Goal: Task Accomplishment & Management: Use online tool/utility

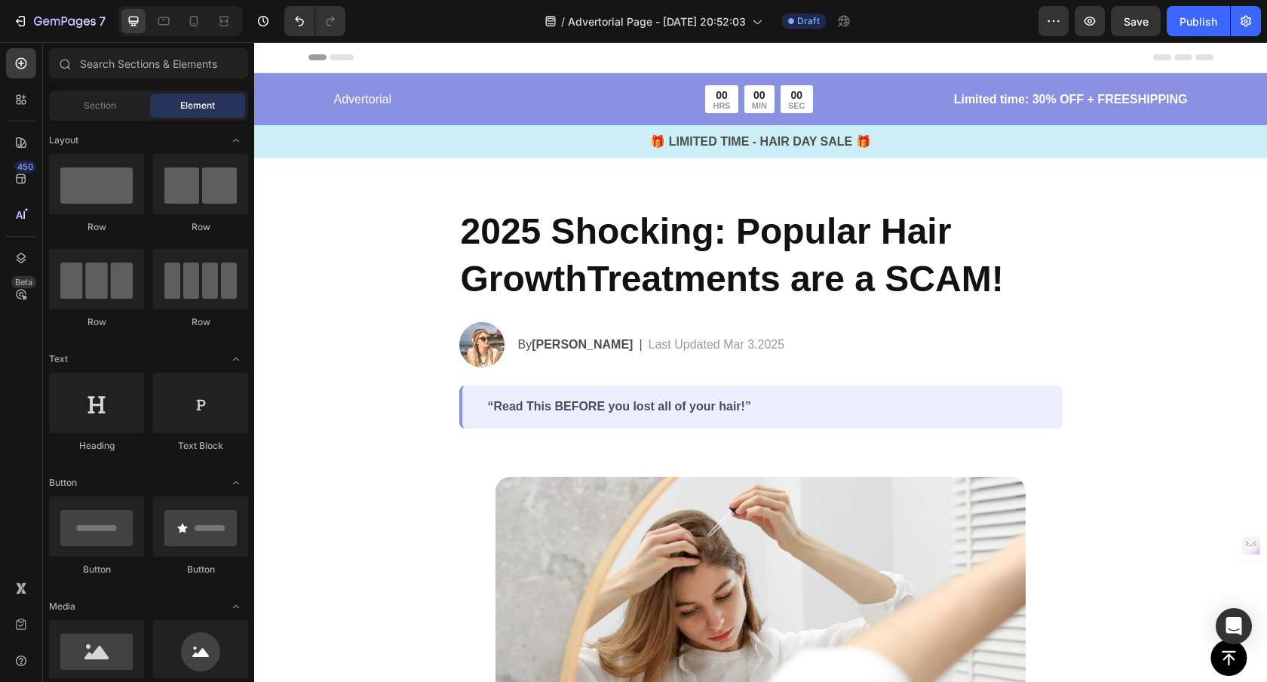
drag, startPoint x: 254, startPoint y: 42, endPoint x: 771, endPoint y: 102, distance: 520.0
click at [771, 102] on div "00 HRS 00 MIN 00 SEC" at bounding box center [758, 99] width 107 height 28
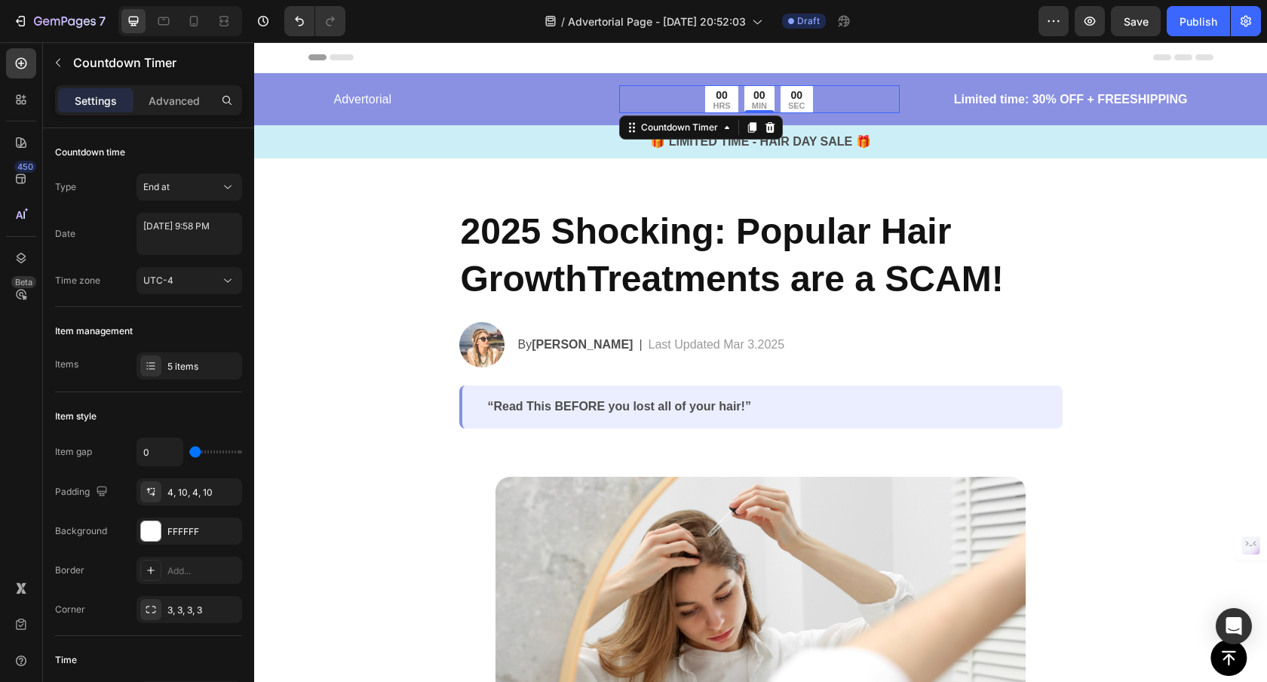
click at [774, 106] on div "00 HRS 00 MIN 00 SEC" at bounding box center [758, 99] width 107 height 28
click at [194, 188] on div "End at" at bounding box center [181, 187] width 77 height 14
drag, startPoint x: 178, startPoint y: 274, endPoint x: 179, endPoint y: 261, distance: 12.8
click at [178, 274] on p "Manual" at bounding box center [186, 281] width 86 height 14
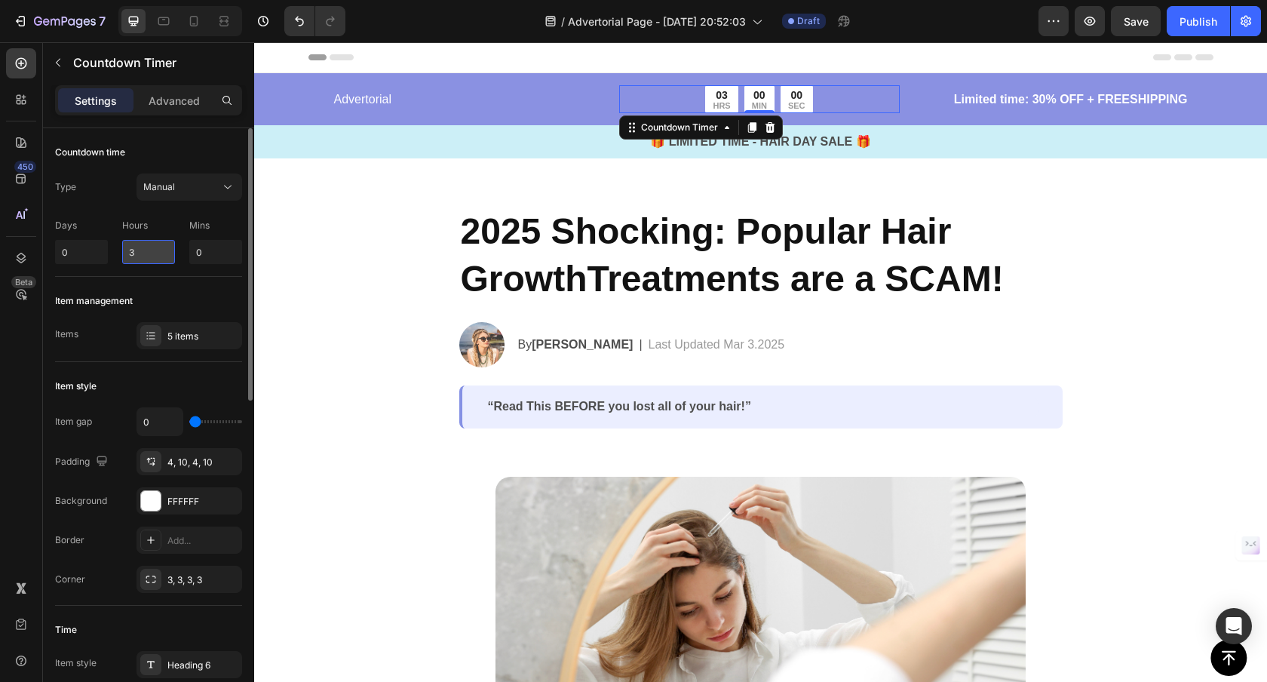
click at [146, 248] on input "3" at bounding box center [148, 252] width 53 height 24
type input "2"
click at [212, 245] on input "0" at bounding box center [215, 252] width 53 height 24
type input "15"
click at [159, 210] on div "Type Manual Days 0 Hours 2 Mins 15" at bounding box center [148, 218] width 187 height 90
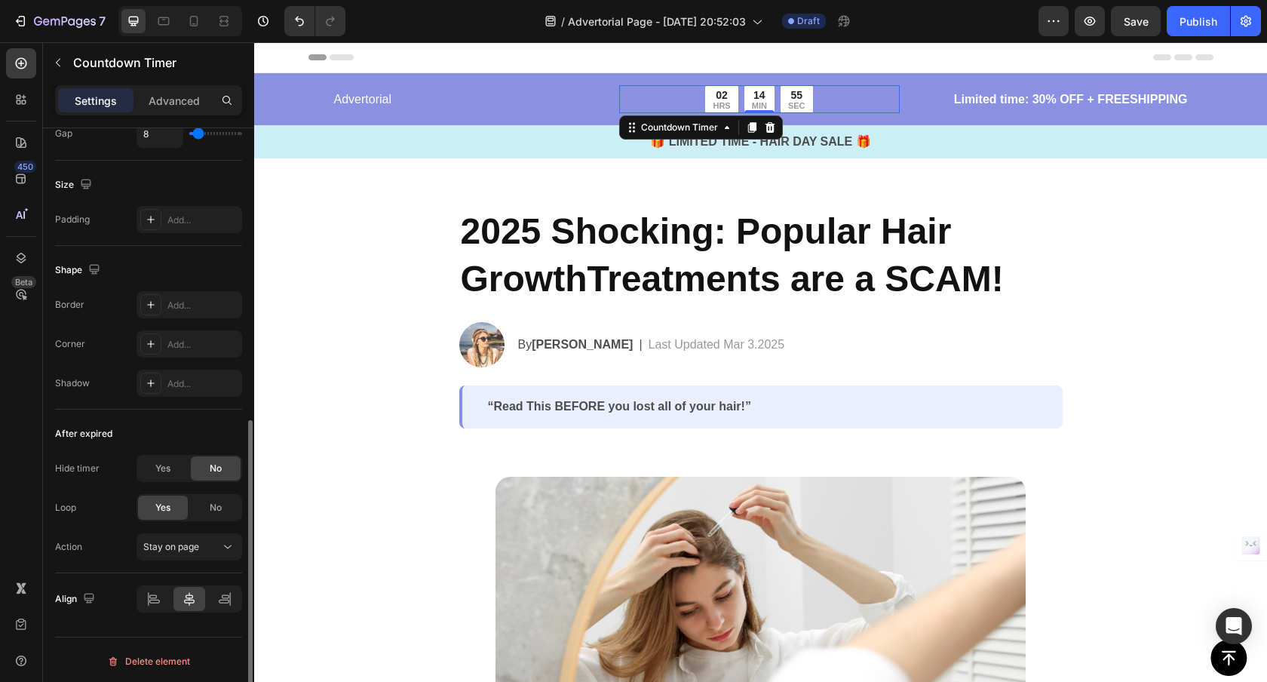
scroll to position [708, 0]
click at [210, 544] on div "Stay on page" at bounding box center [181, 544] width 77 height 14
click at [86, 551] on div "Action Stay on page" at bounding box center [148, 543] width 187 height 27
click at [173, 471] on div "Yes" at bounding box center [163, 465] width 50 height 24
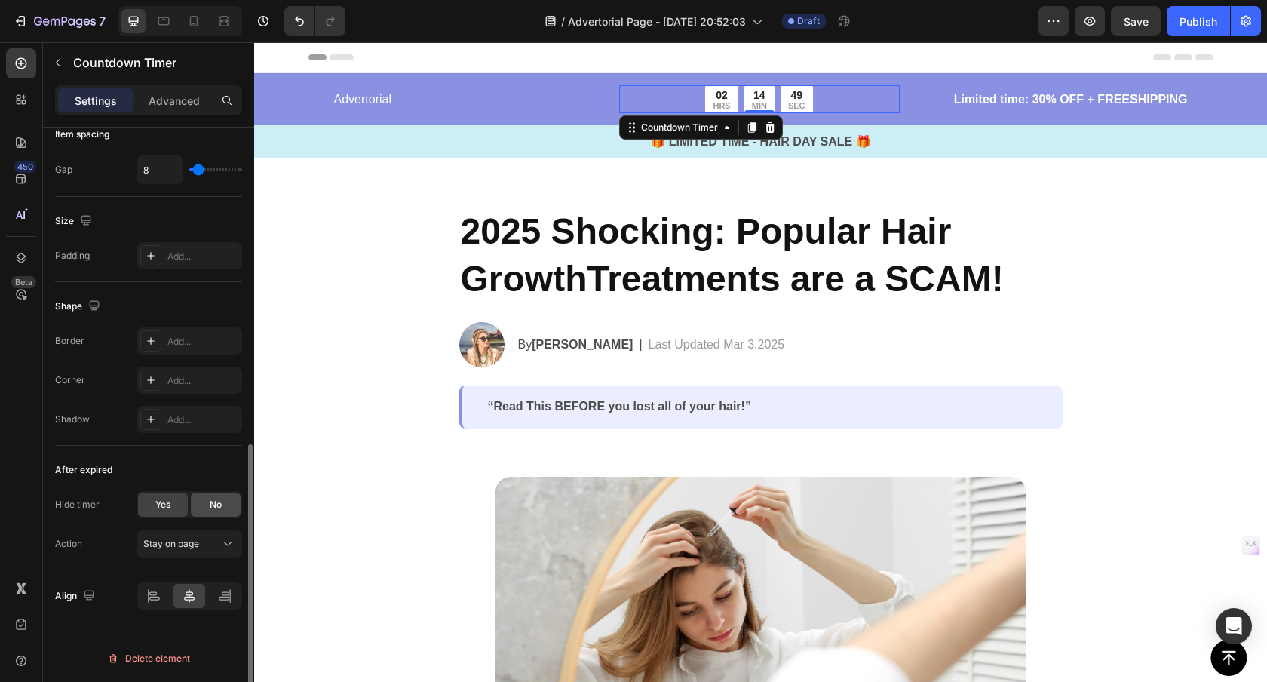
scroll to position [669, 0]
click at [220, 504] on span "No" at bounding box center [216, 505] width 12 height 14
click at [163, 502] on span "Yes" at bounding box center [162, 505] width 15 height 14
click at [219, 501] on span "No" at bounding box center [216, 505] width 12 height 14
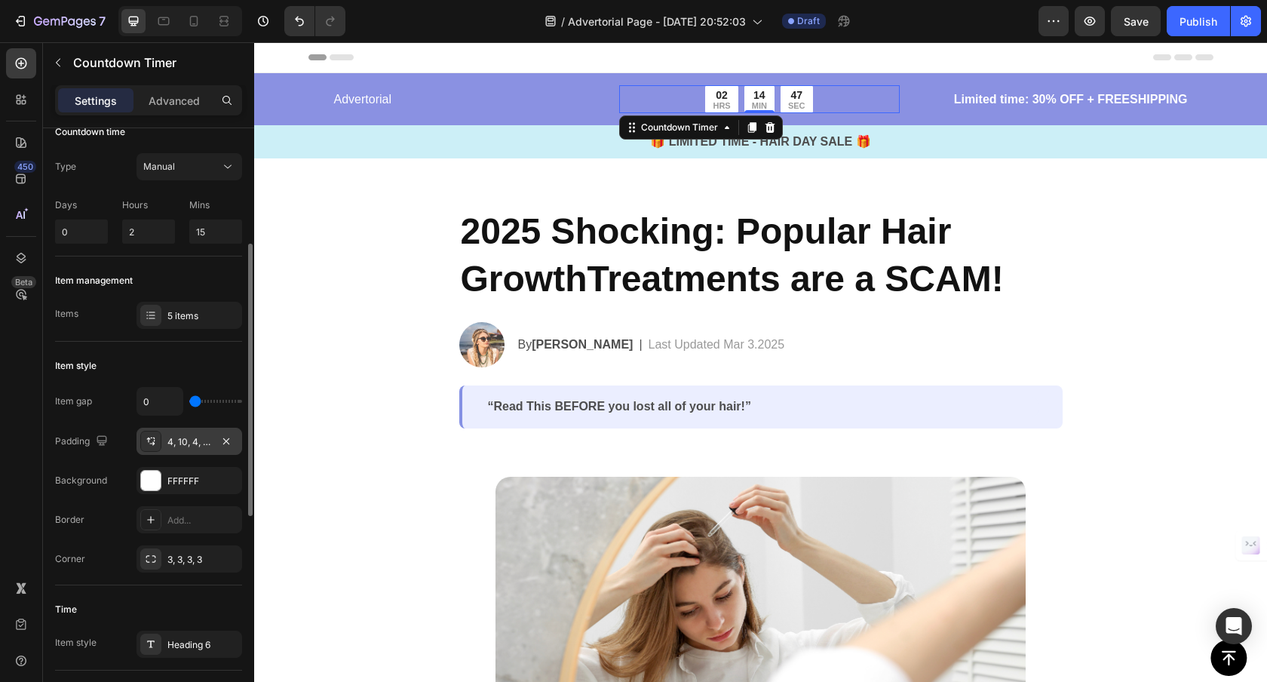
scroll to position [0, 0]
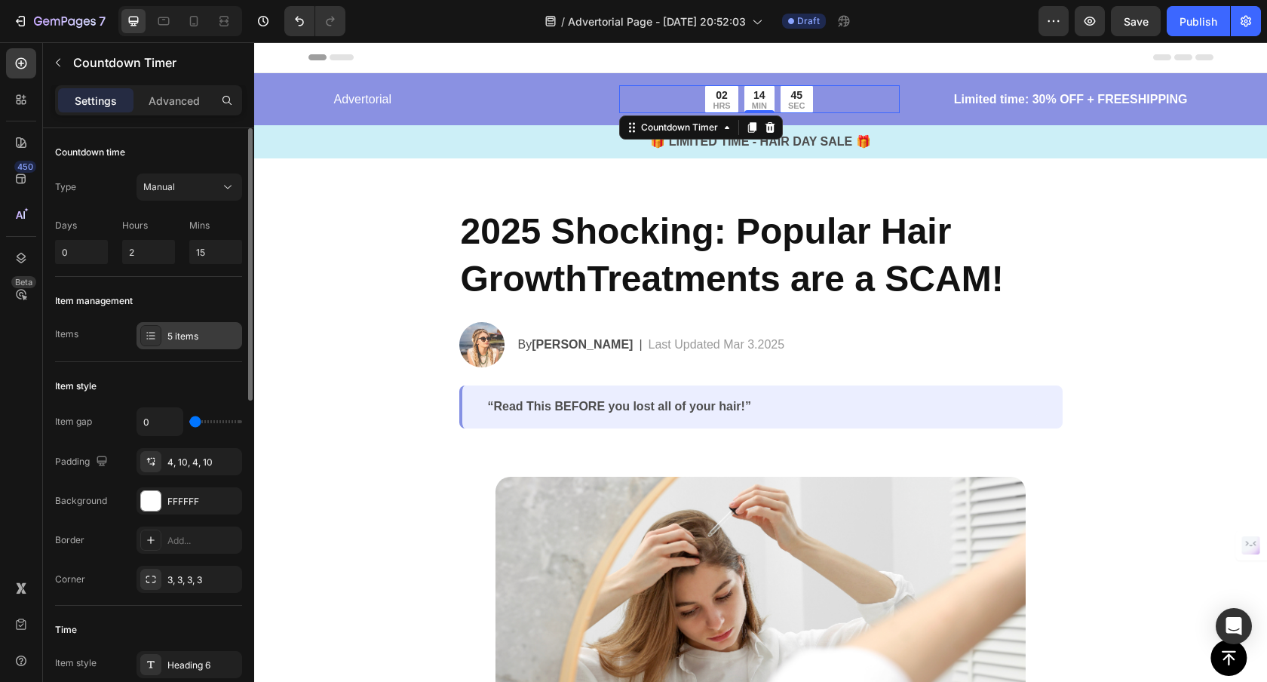
click at [175, 335] on div "5 items" at bounding box center [202, 337] width 71 height 14
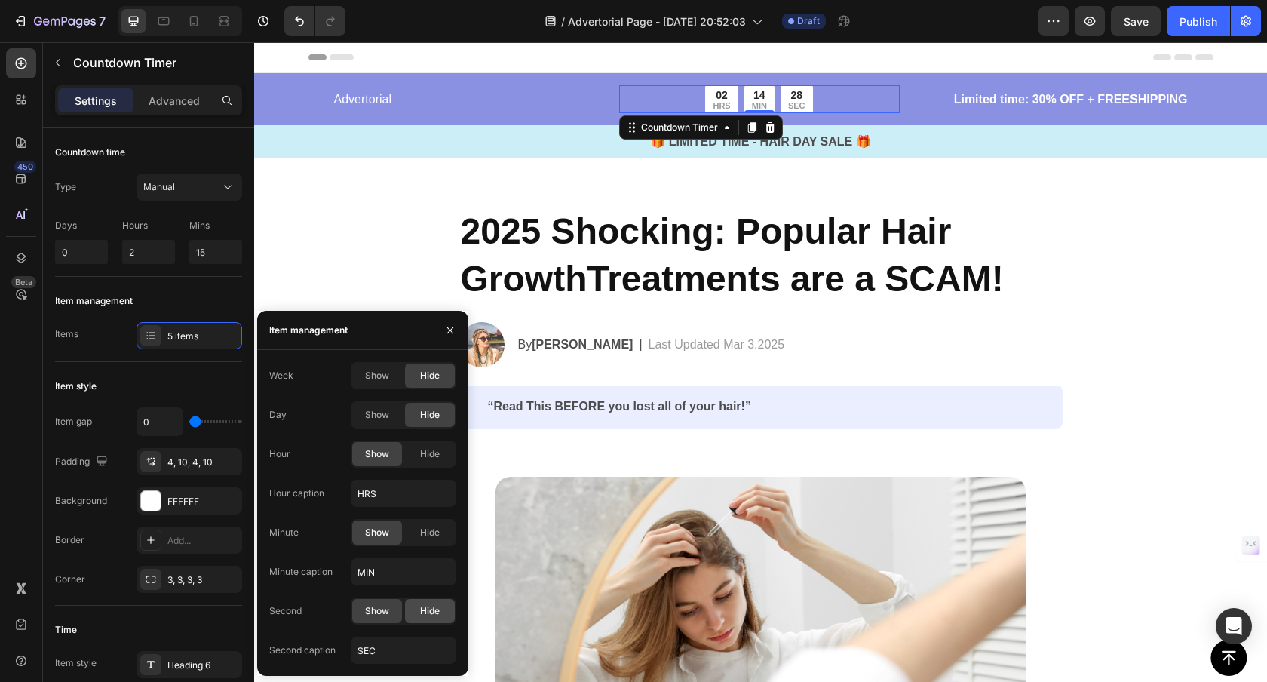
click at [431, 616] on span "Hide" at bounding box center [430, 611] width 20 height 14
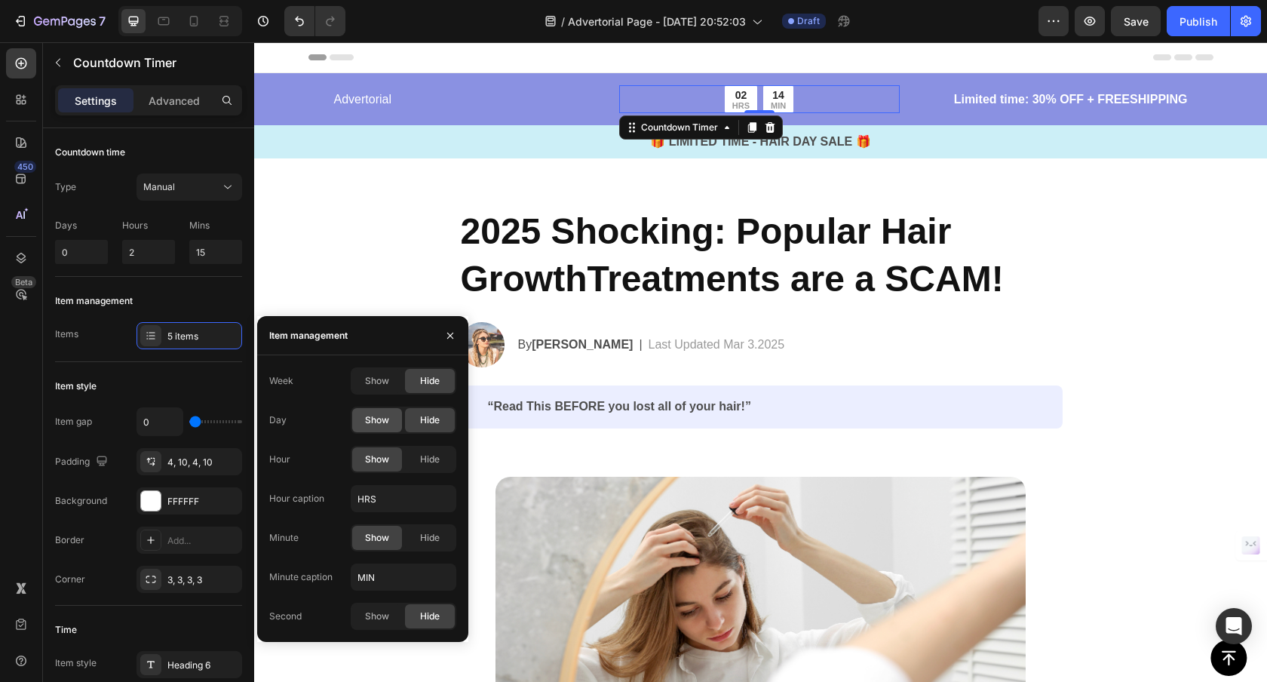
click at [379, 423] on span "Show" at bounding box center [377, 420] width 24 height 14
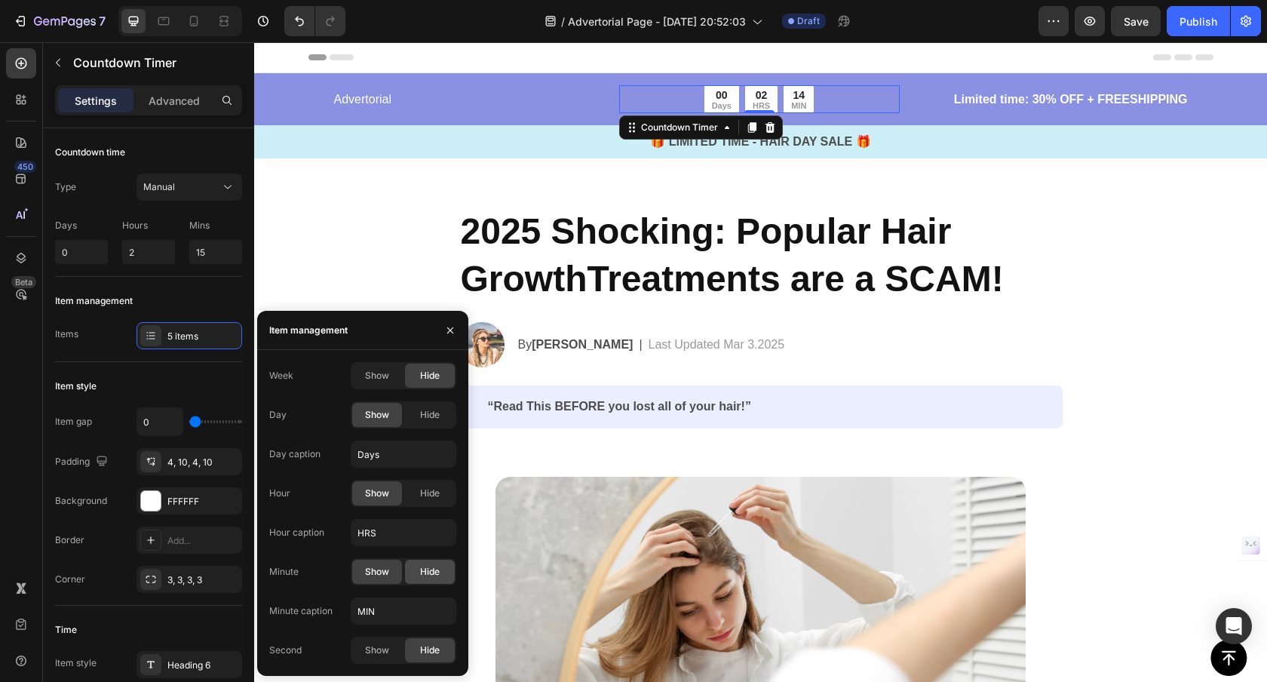
click at [422, 577] on span "Hide" at bounding box center [430, 572] width 20 height 14
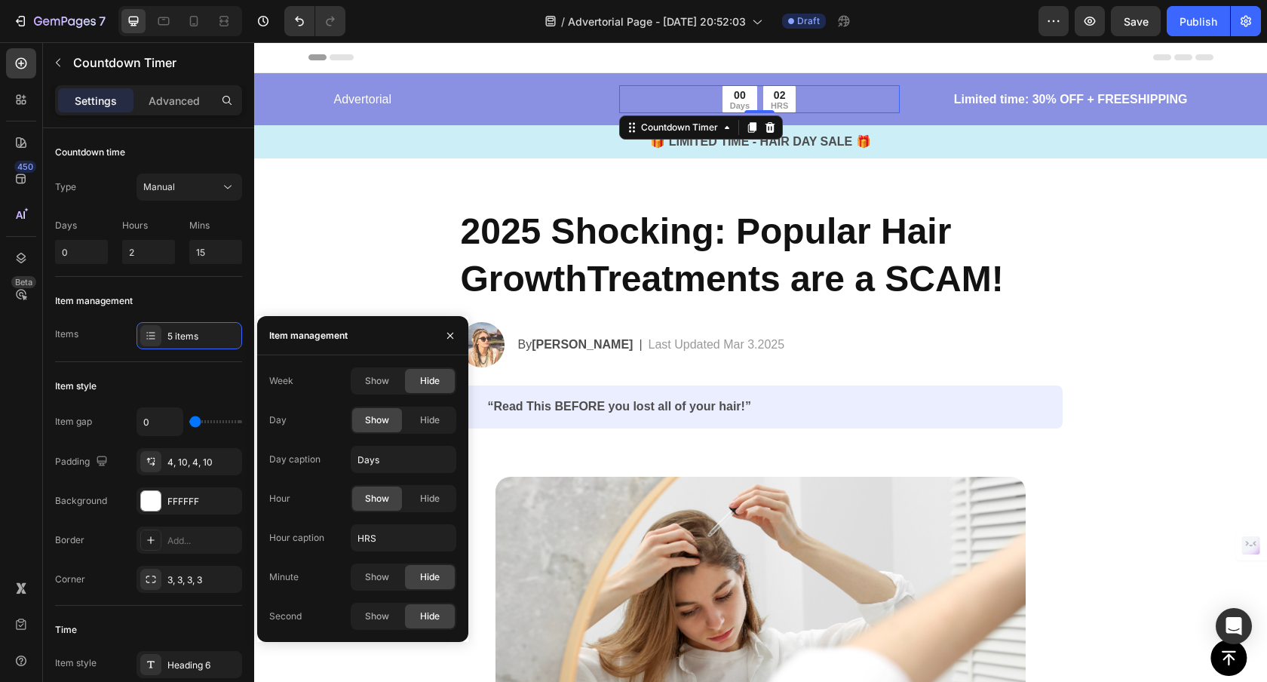
click at [422, 576] on span "Hide" at bounding box center [430, 577] width 20 height 14
drag, startPoint x: 389, startPoint y: 575, endPoint x: 385, endPoint y: 593, distance: 18.5
click at [389, 575] on div "Show" at bounding box center [377, 577] width 50 height 24
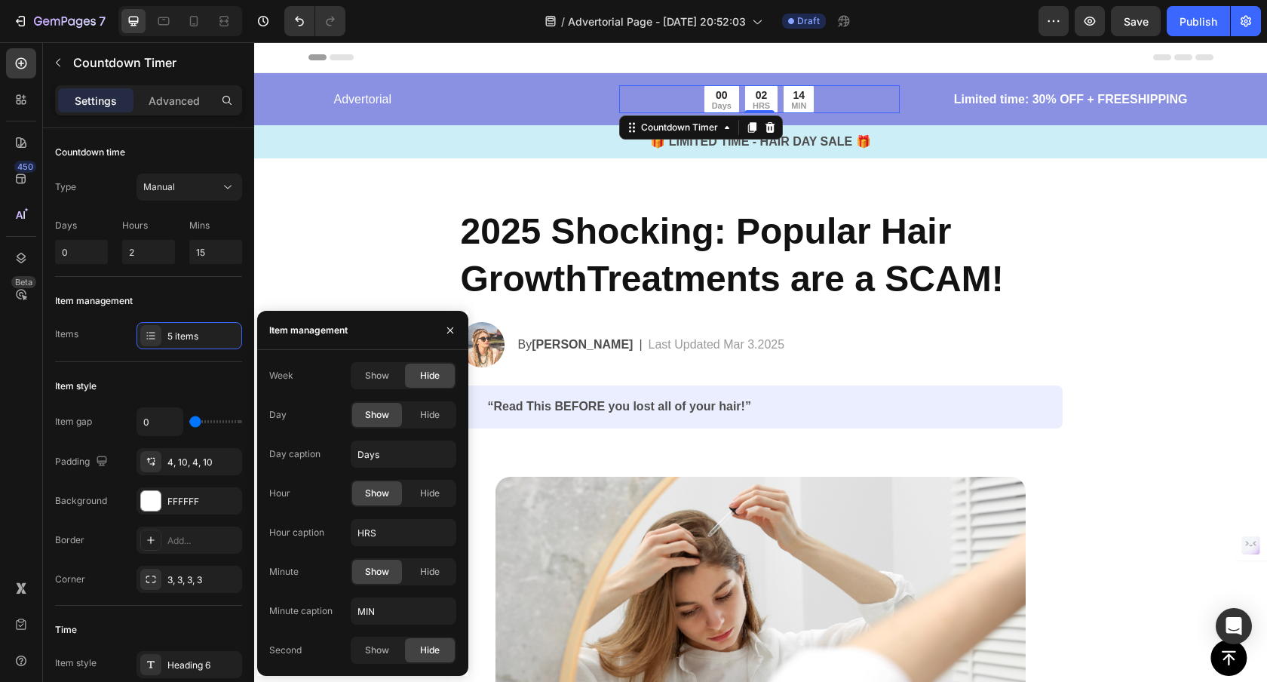
click at [370, 653] on span "Show" at bounding box center [377, 650] width 24 height 14
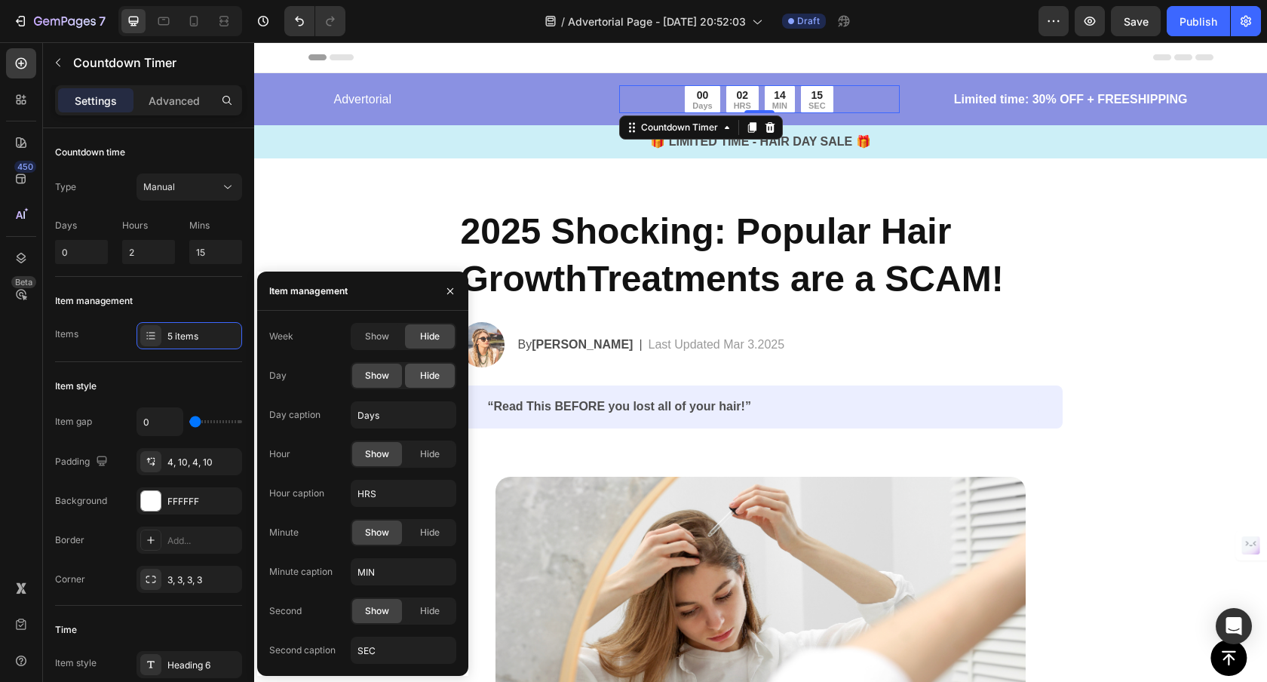
click at [432, 372] on span "Hide" at bounding box center [430, 376] width 20 height 14
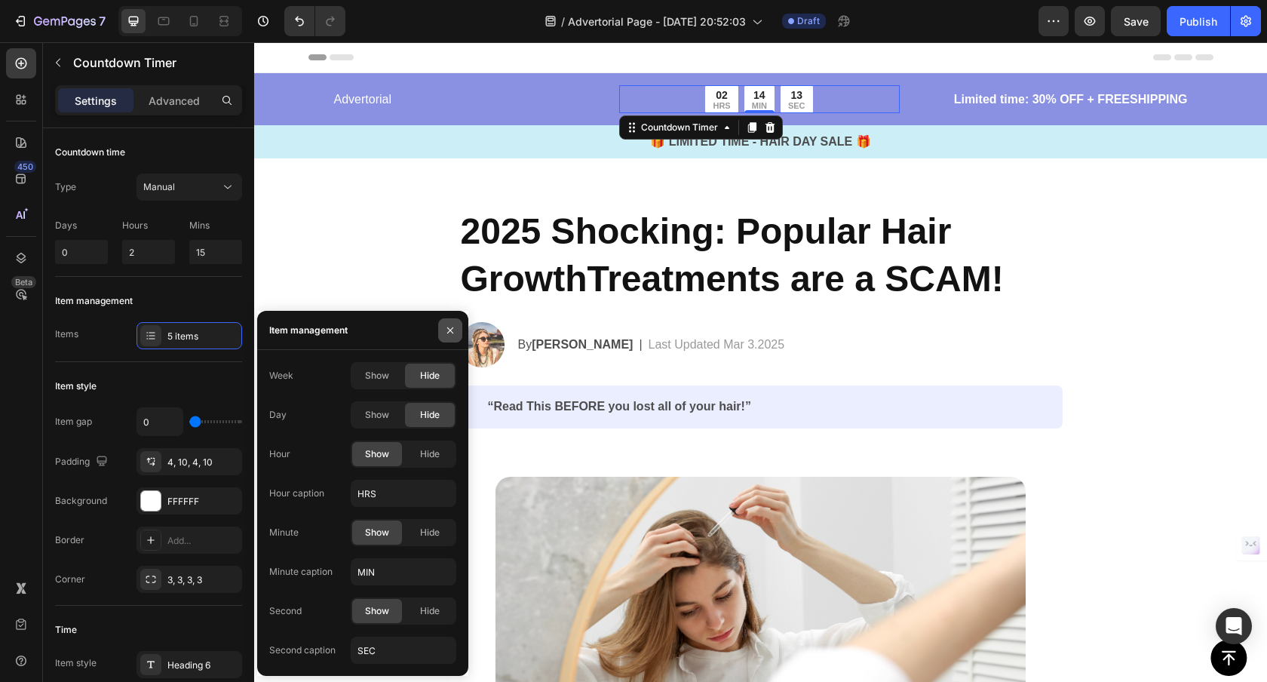
click at [449, 326] on icon "button" at bounding box center [450, 330] width 12 height 12
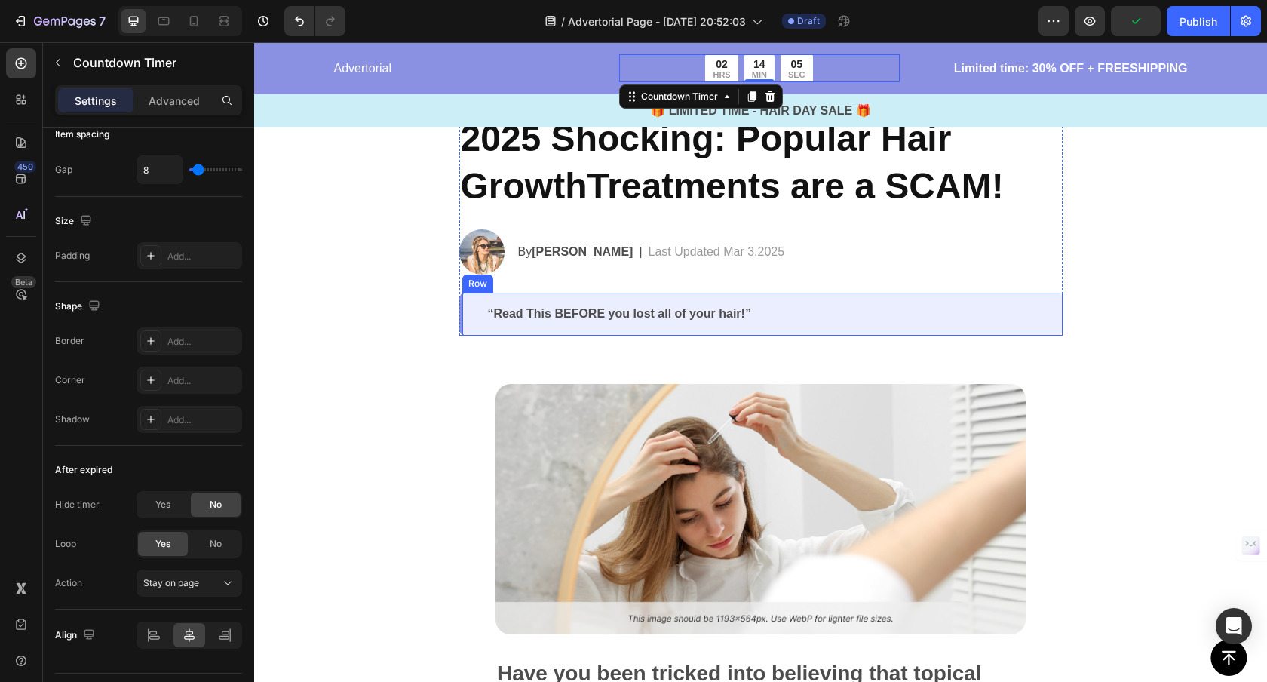
scroll to position [239, 0]
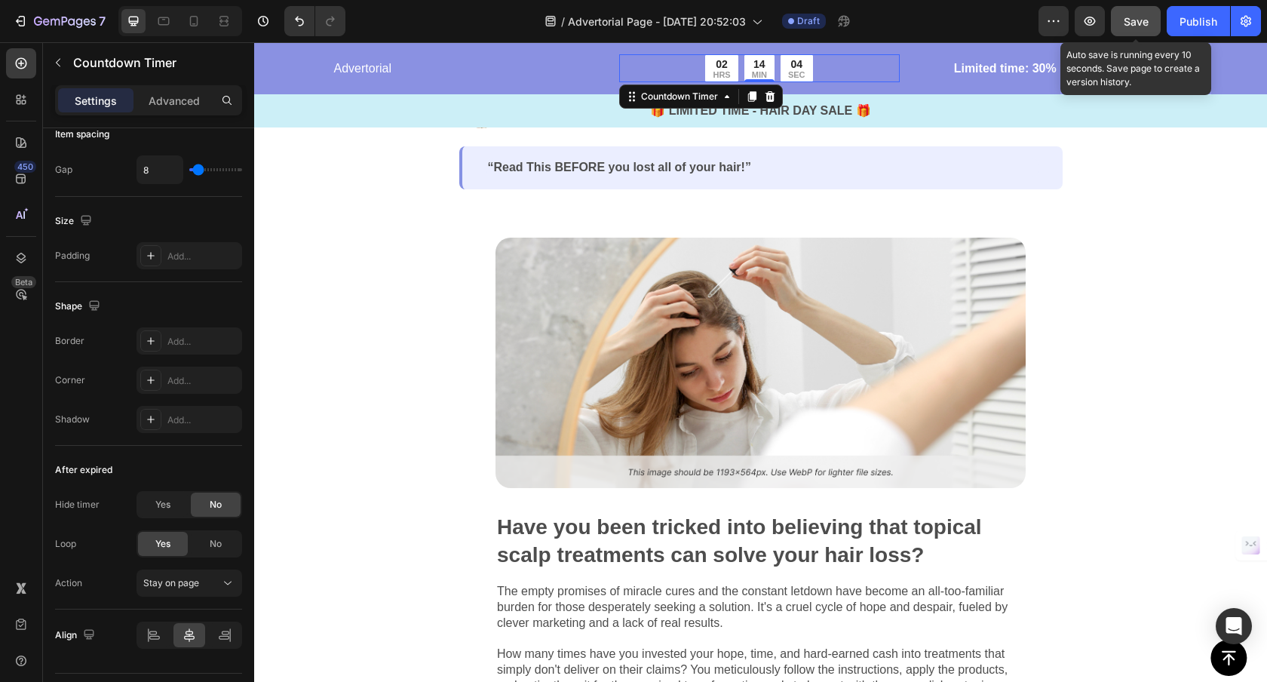
click at [1149, 19] on button "Save" at bounding box center [1136, 21] width 50 height 30
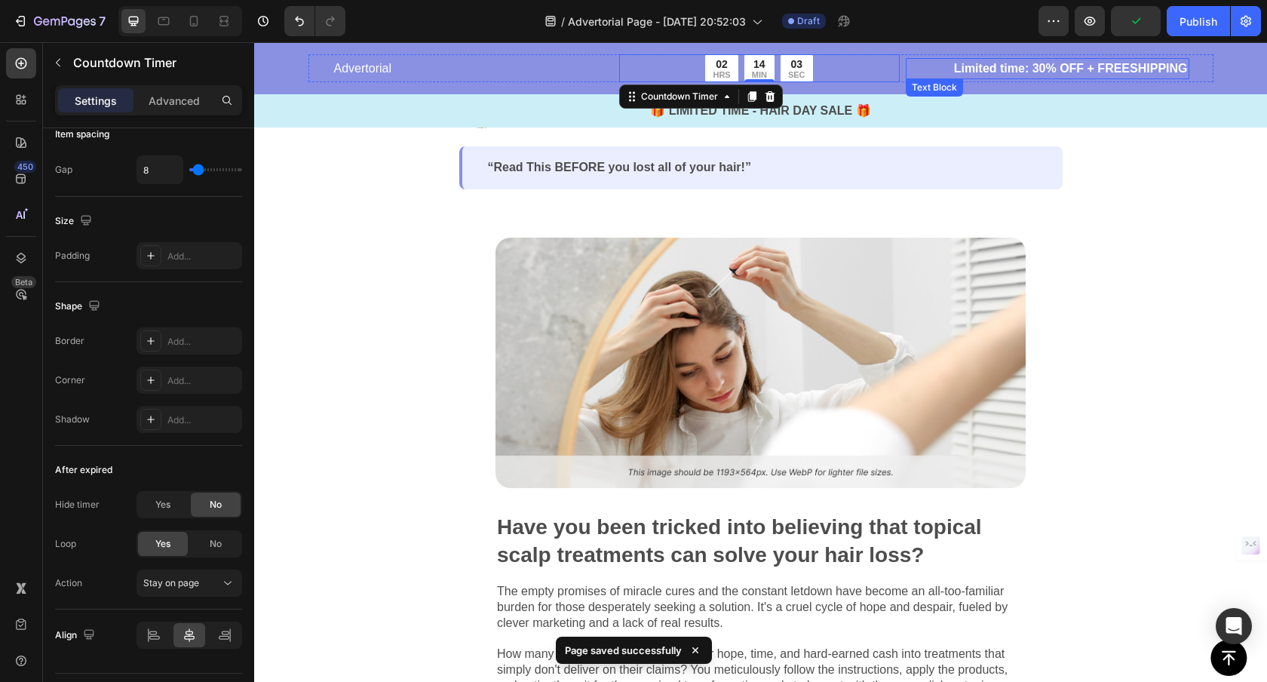
click at [1035, 68] on p "Limited time: 30% OFF + FREESHIPPING" at bounding box center [1047, 69] width 281 height 18
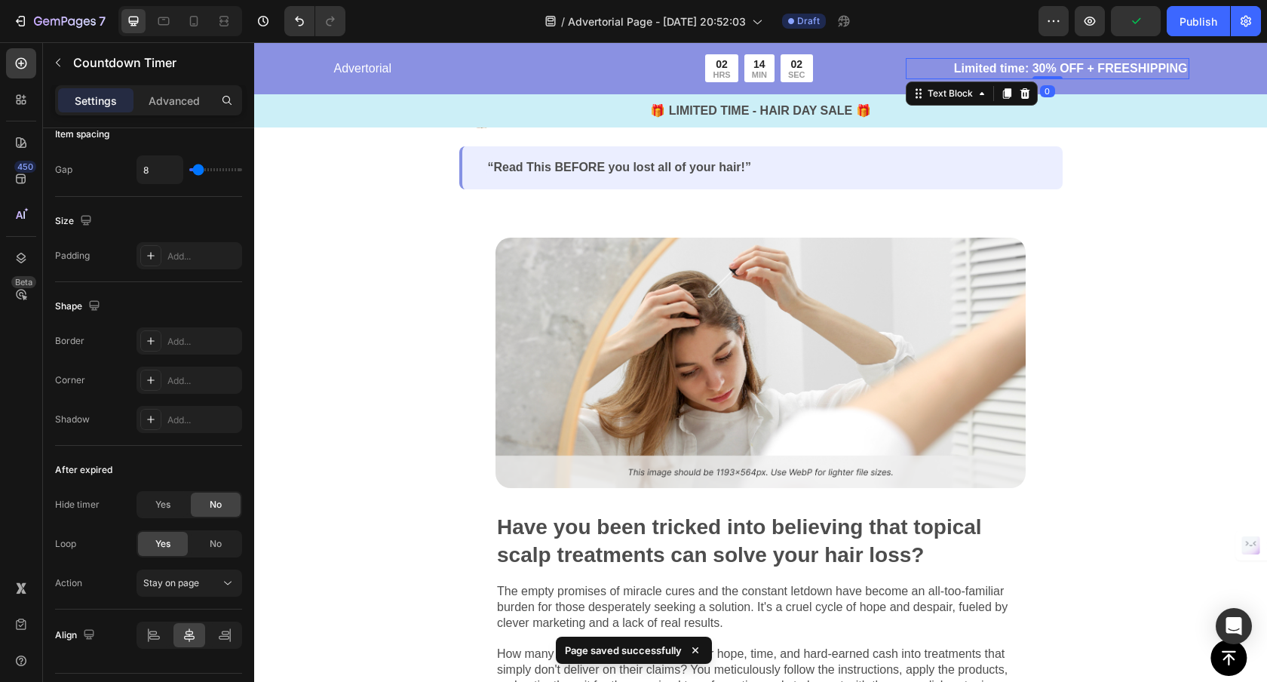
scroll to position [0, 0]
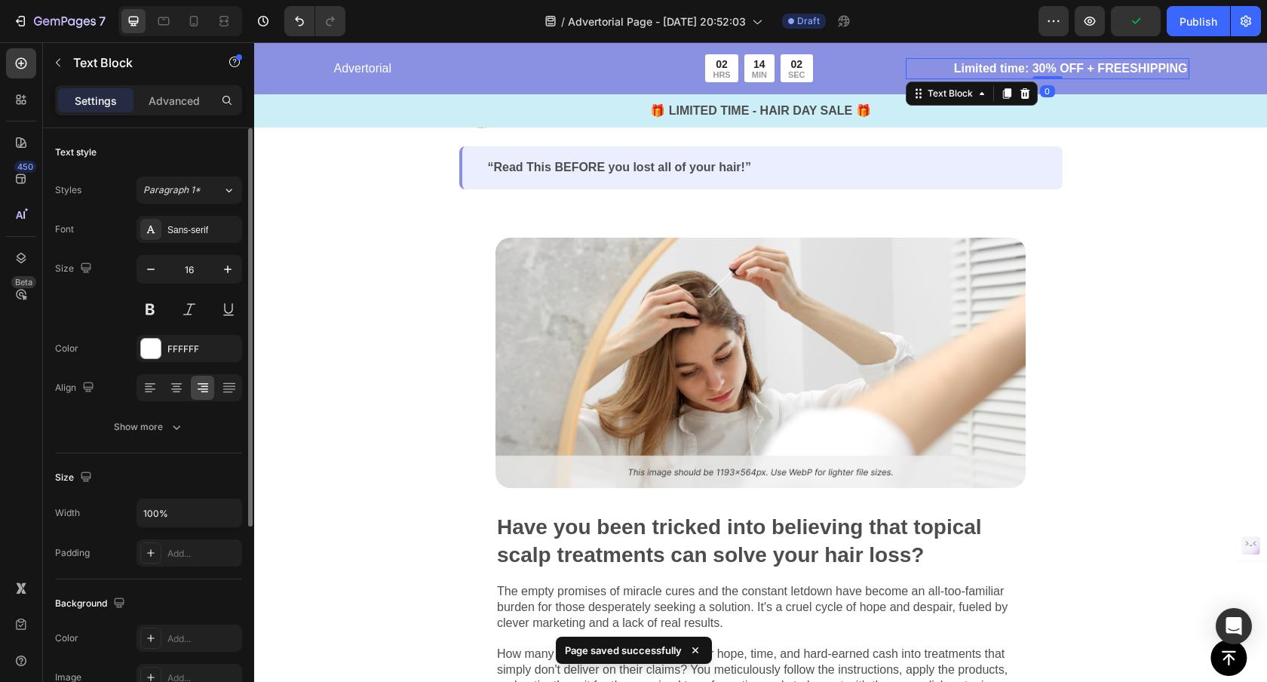
click at [1029, 68] on p "Limited time: 30% OFF + FREESHIPPING" at bounding box center [1047, 69] width 281 height 18
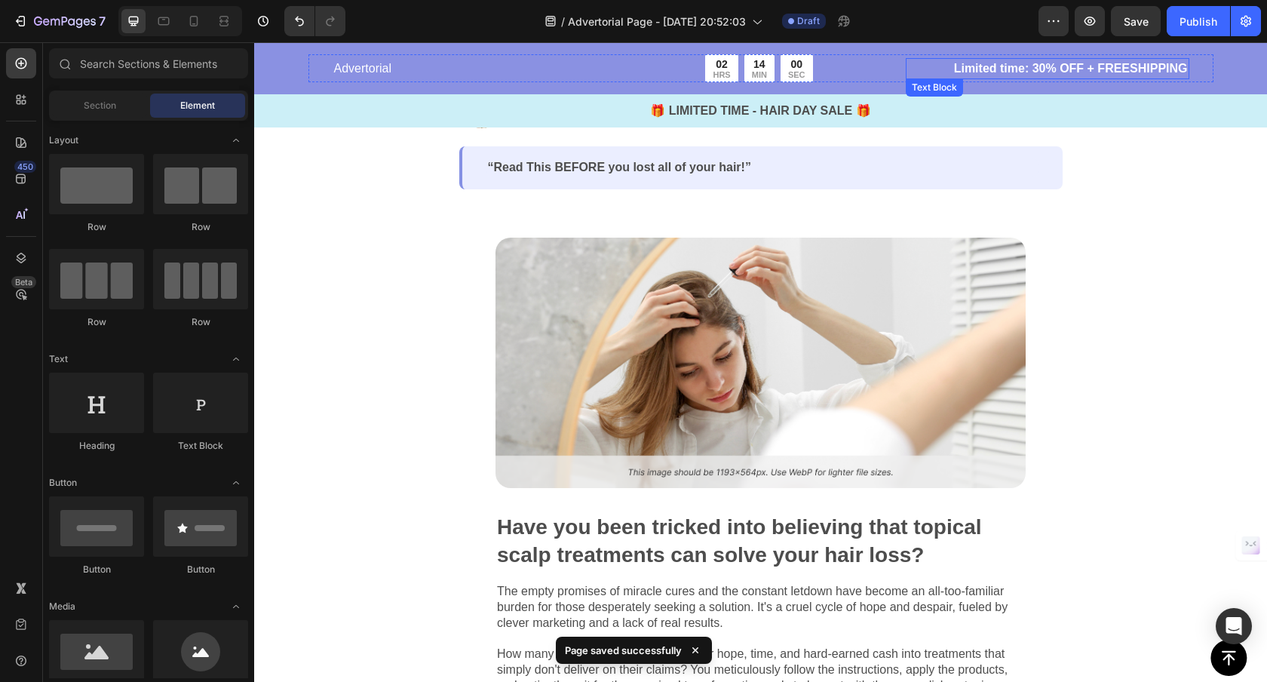
click at [1039, 64] on p "Limited time: 30% OFF + FREESHIPPING" at bounding box center [1047, 69] width 281 height 18
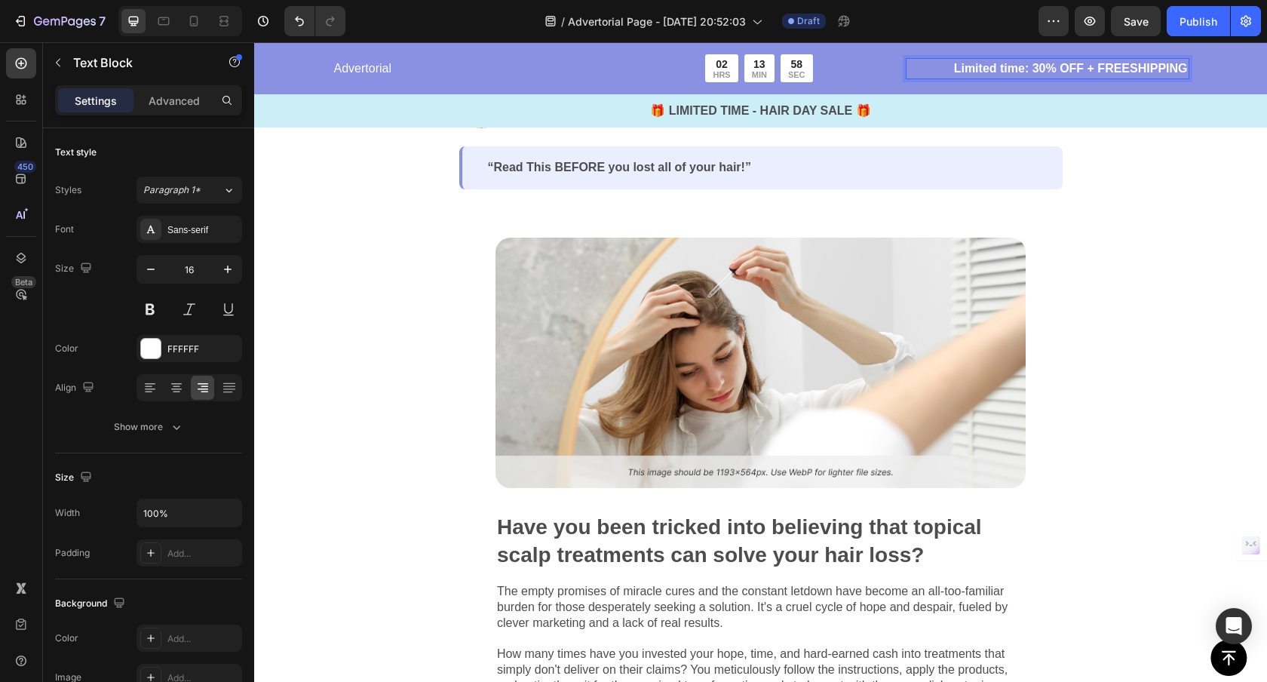
click at [1032, 69] on p "Limited time: 30% OFF + FREESHIPPING" at bounding box center [1047, 69] width 281 height 18
click at [1120, 60] on p "Limited time: 30% OFF + FREESHIPPING" at bounding box center [1047, 69] width 281 height 18
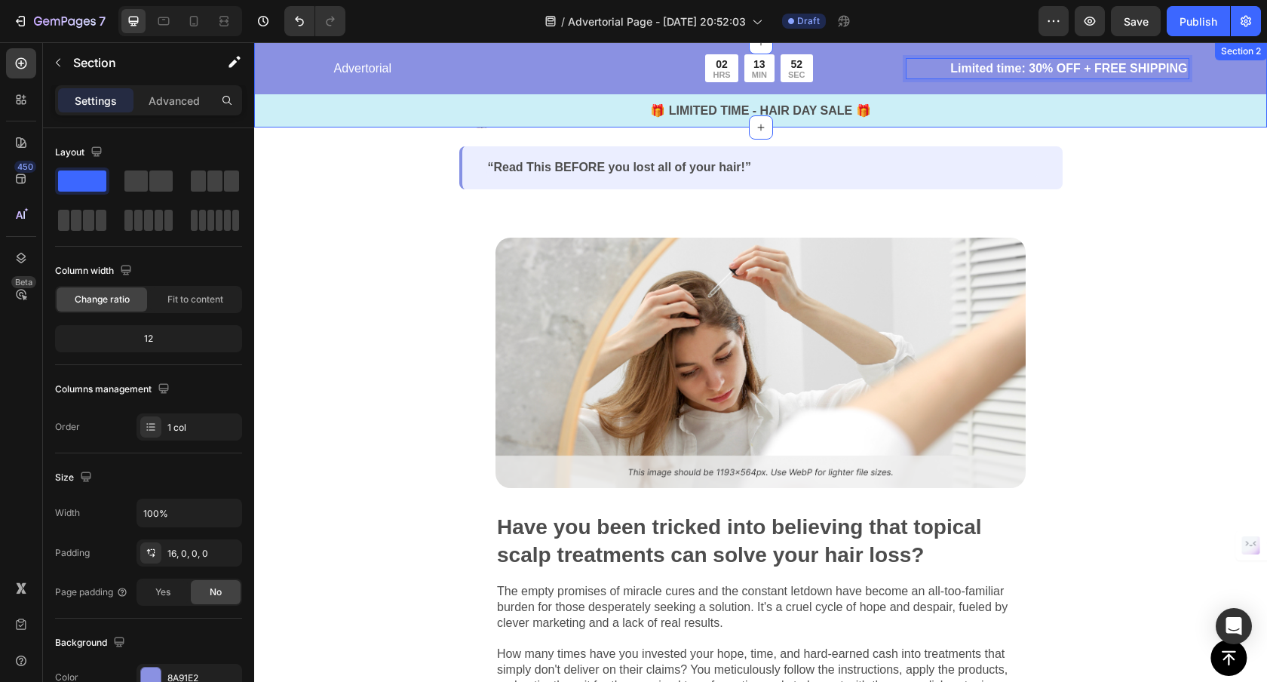
click at [1228, 75] on div "Advertorial Text Block 02 HRS 13 MIN 52 SEC Countdown Timer Row Limited time: 3…" at bounding box center [760, 90] width 1013 height 73
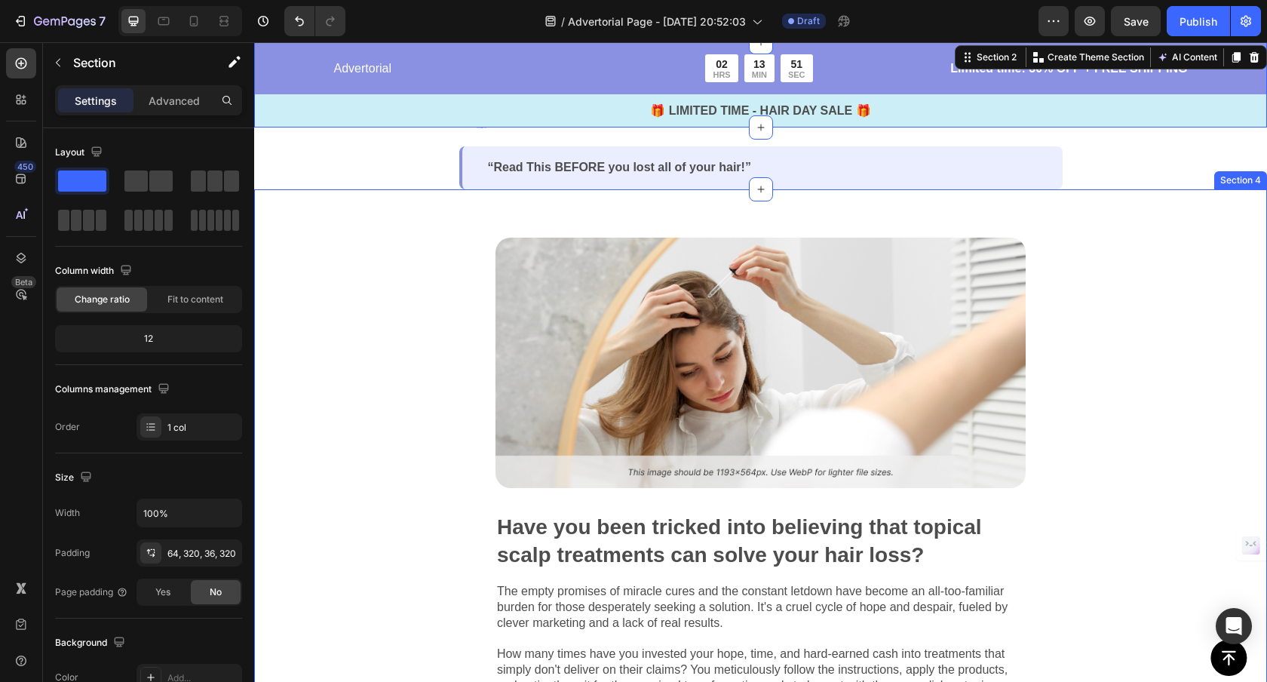
click at [1110, 226] on div "Image Have you been tricked into believing that topical scalp treatments can so…" at bounding box center [760, 557] width 1013 height 737
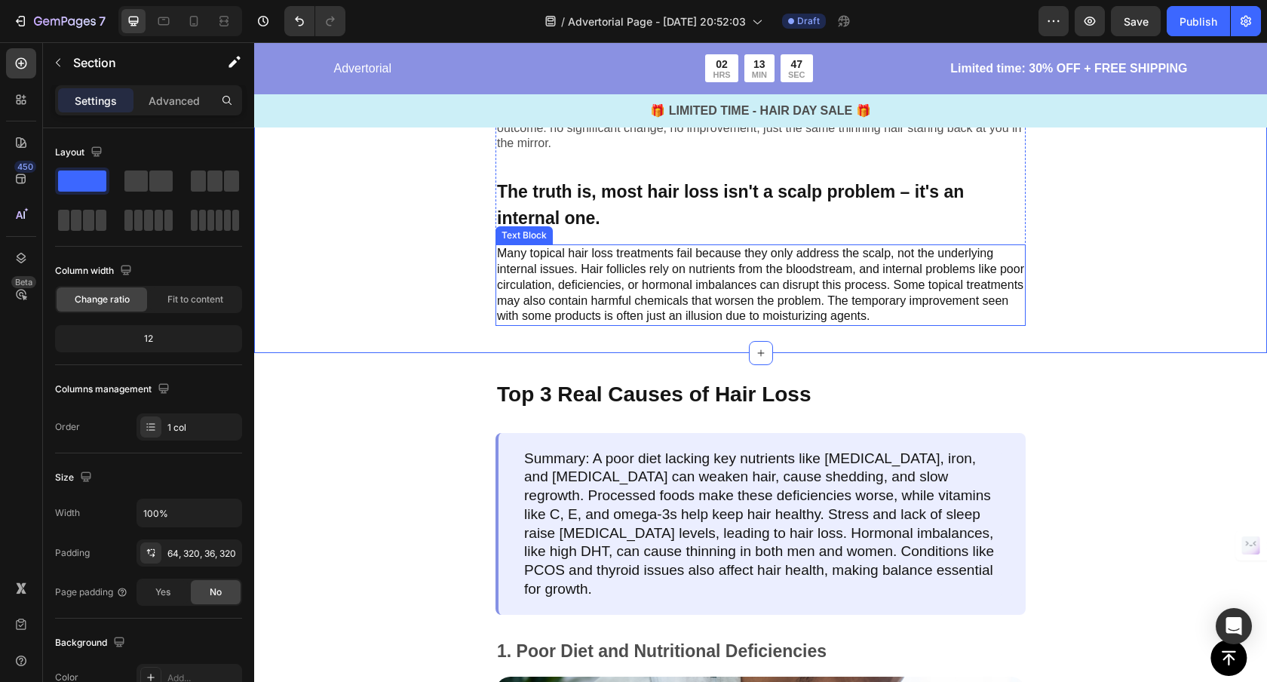
scroll to position [829, 0]
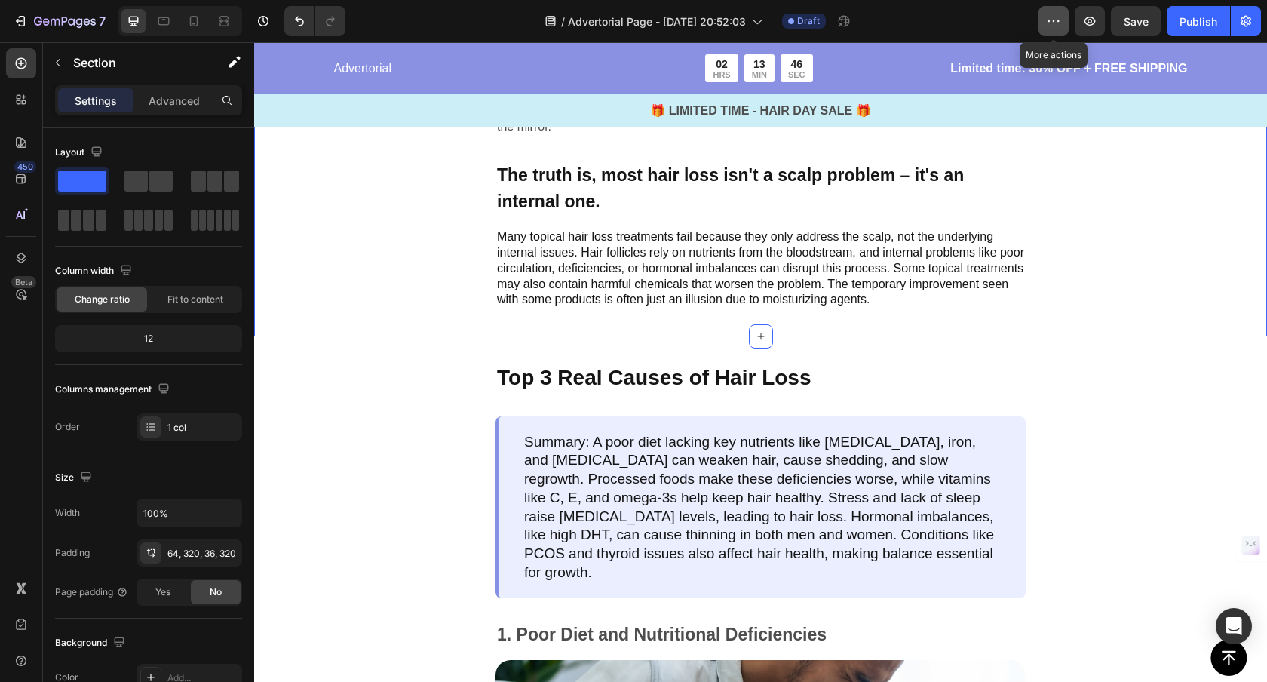
click at [1058, 23] on icon "button" at bounding box center [1053, 21] width 15 height 15
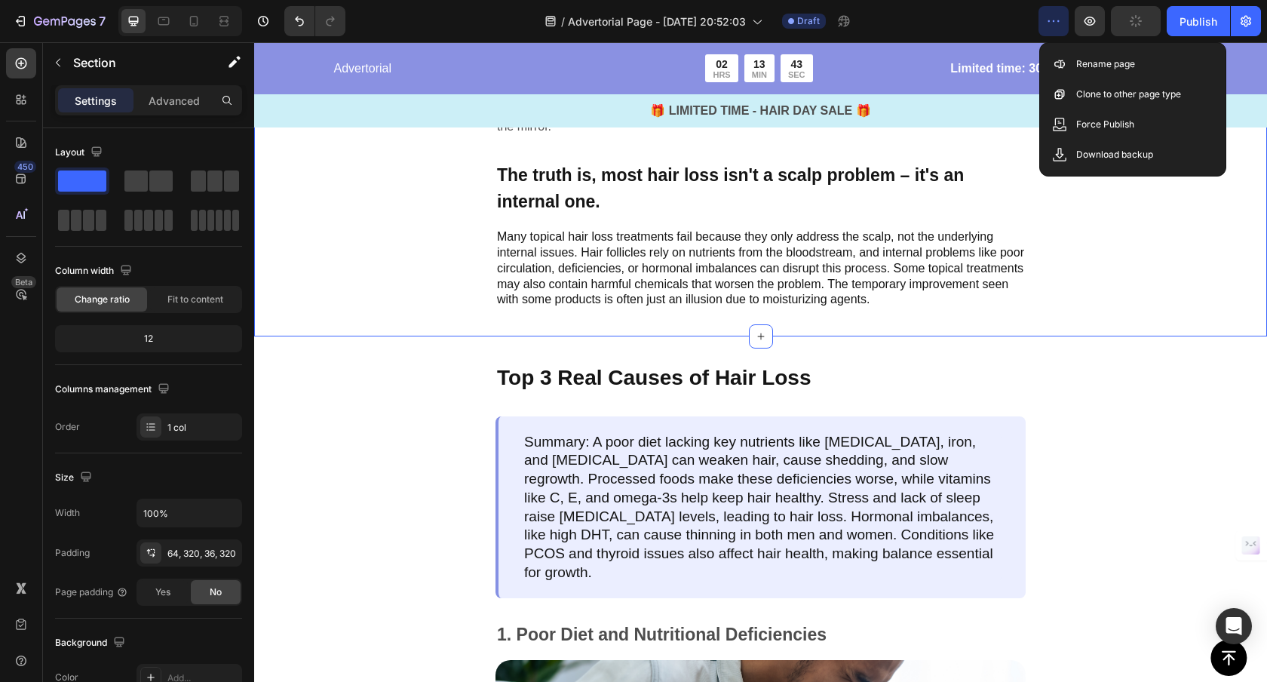
click at [1245, 14] on icon "button" at bounding box center [1245, 21] width 15 height 15
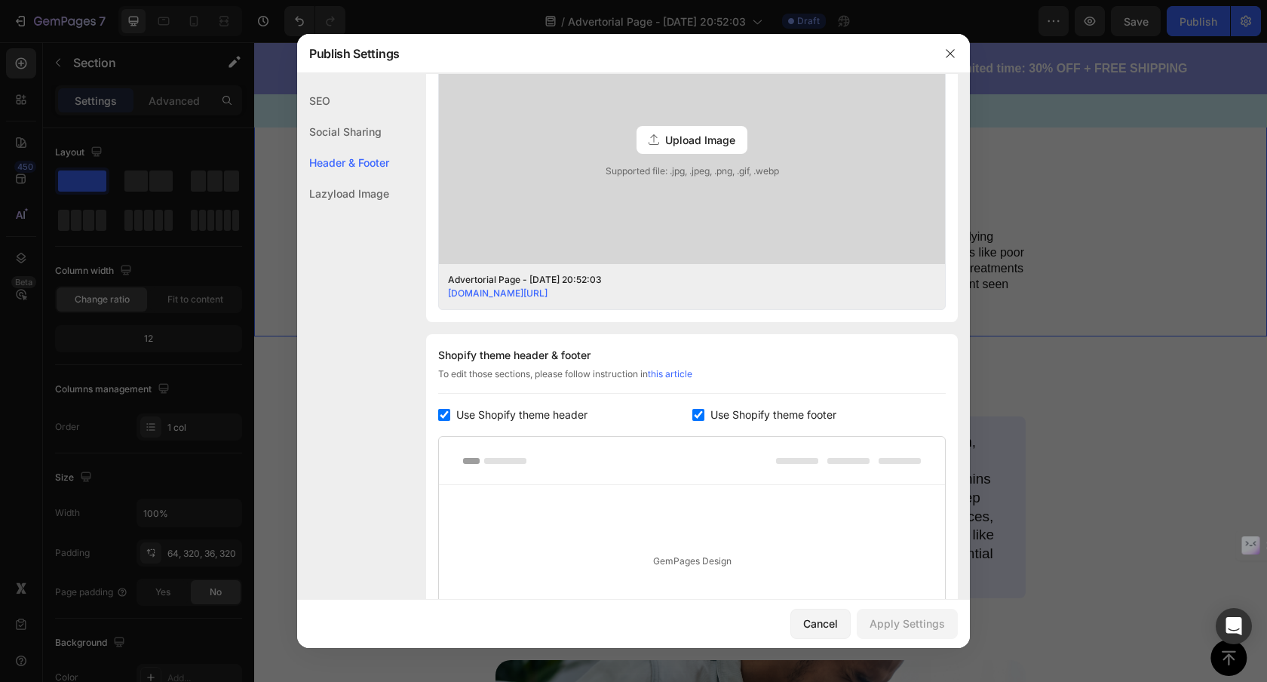
scroll to position [465, 0]
click at [581, 409] on span "Use Shopify theme header" at bounding box center [521, 410] width 131 height 18
checkbox input "false"
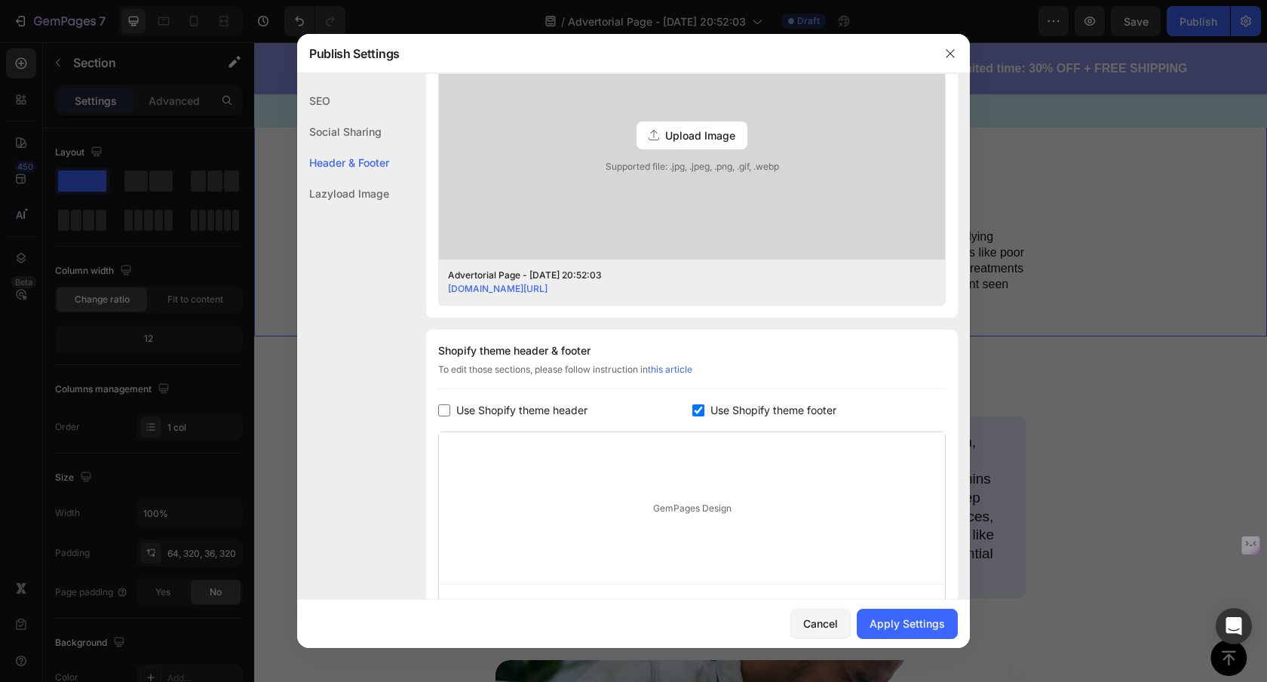
click at [720, 409] on span "Use Shopify theme footer" at bounding box center [773, 410] width 126 height 18
checkbox input "false"
click at [909, 617] on div "Apply Settings" at bounding box center [906, 623] width 75 height 16
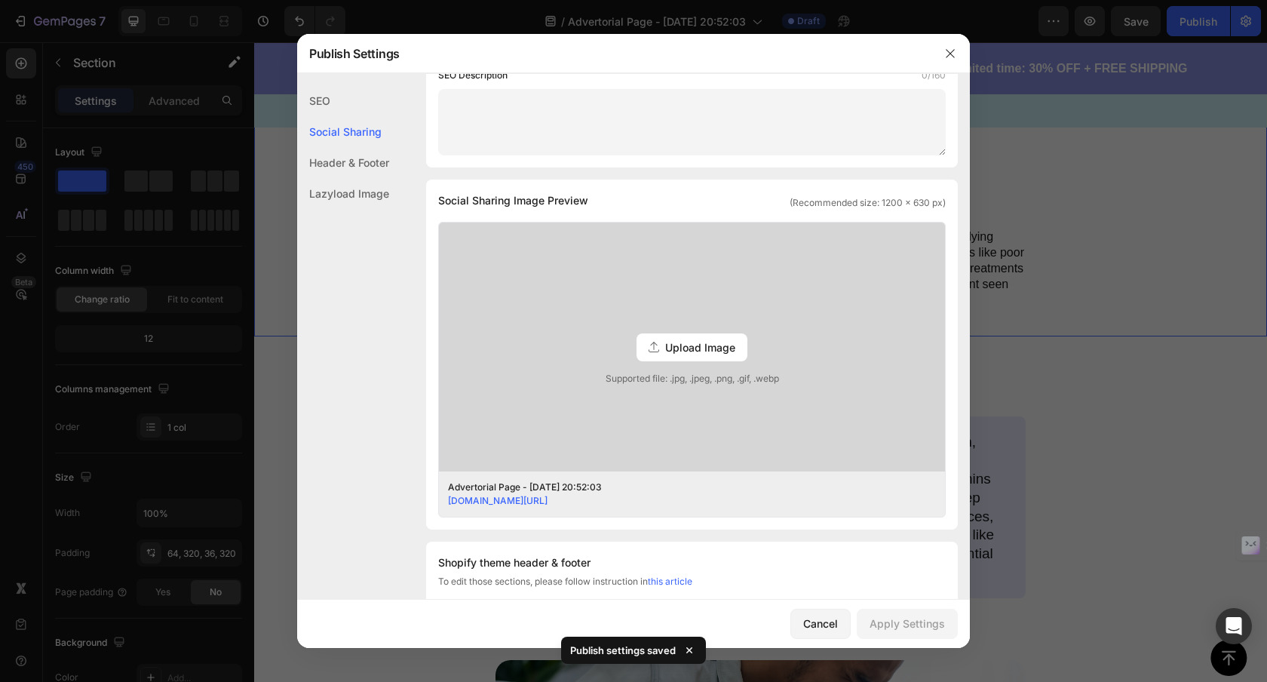
scroll to position [0, 0]
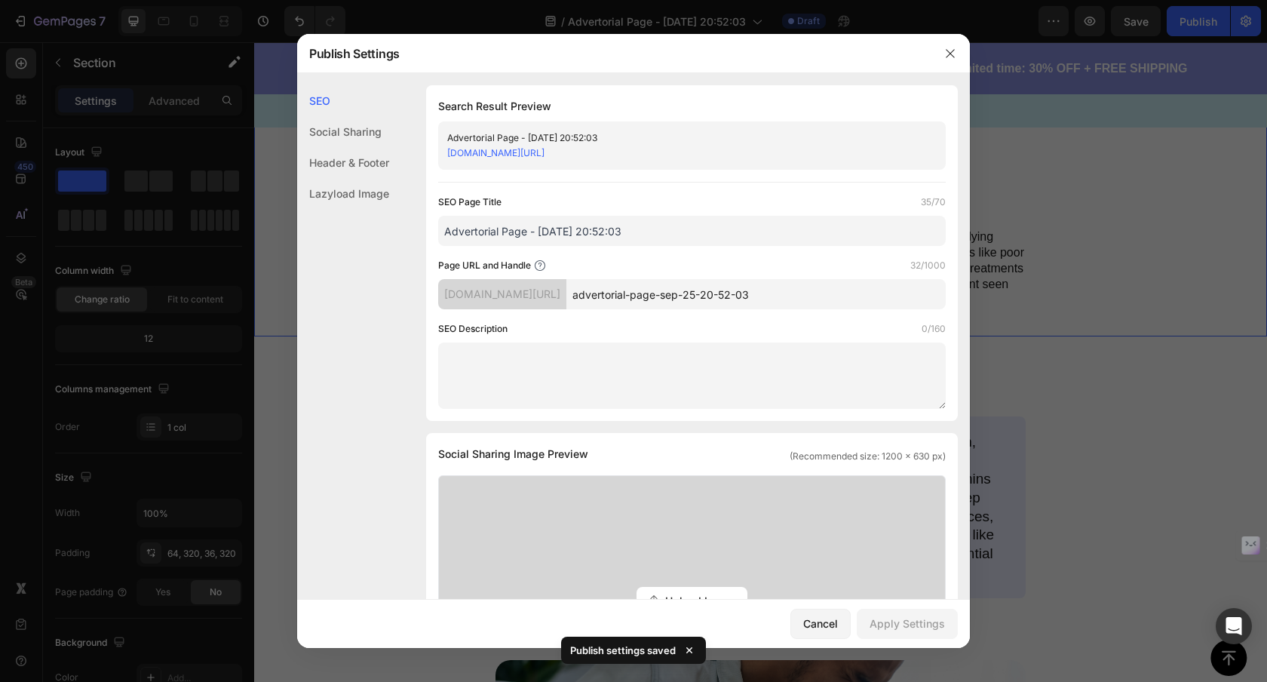
click at [356, 115] on div "SEO" at bounding box center [343, 100] width 92 height 31
click at [362, 127] on div "Social Sharing" at bounding box center [343, 131] width 92 height 31
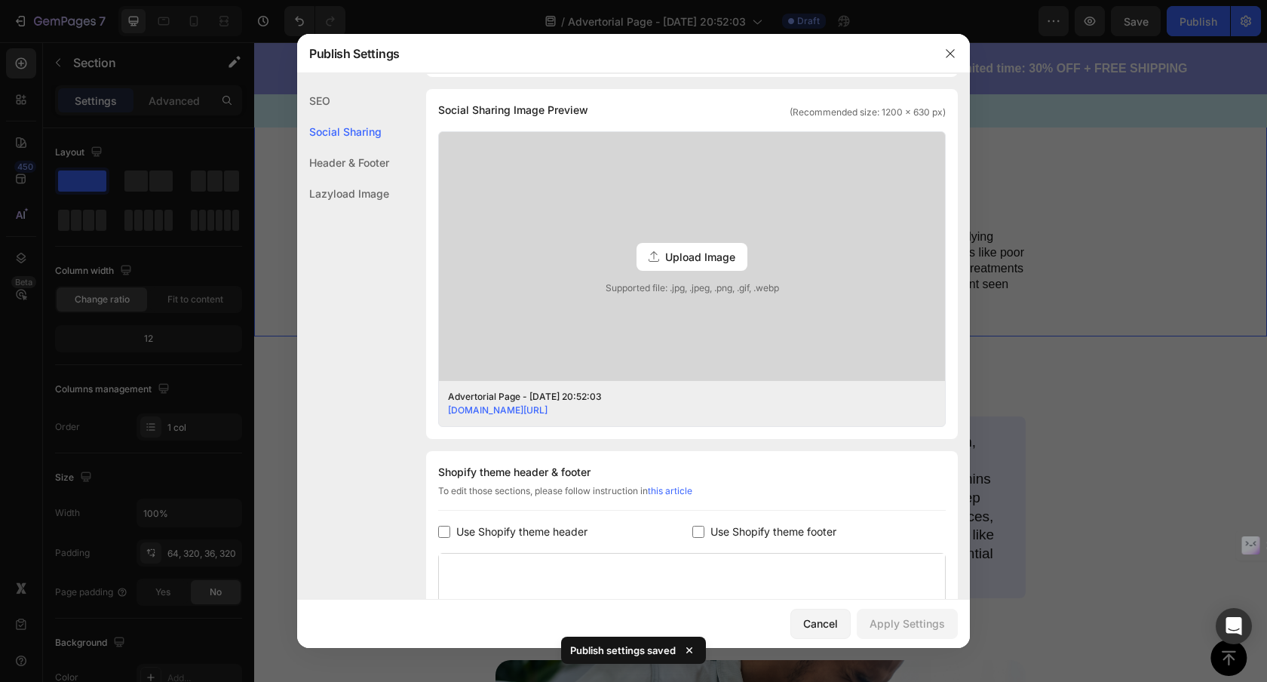
scroll to position [345, 0]
drag, startPoint x: 947, startPoint y: 56, endPoint x: 692, endPoint y: 17, distance: 258.6
click at [947, 56] on icon "button" at bounding box center [950, 53] width 8 height 8
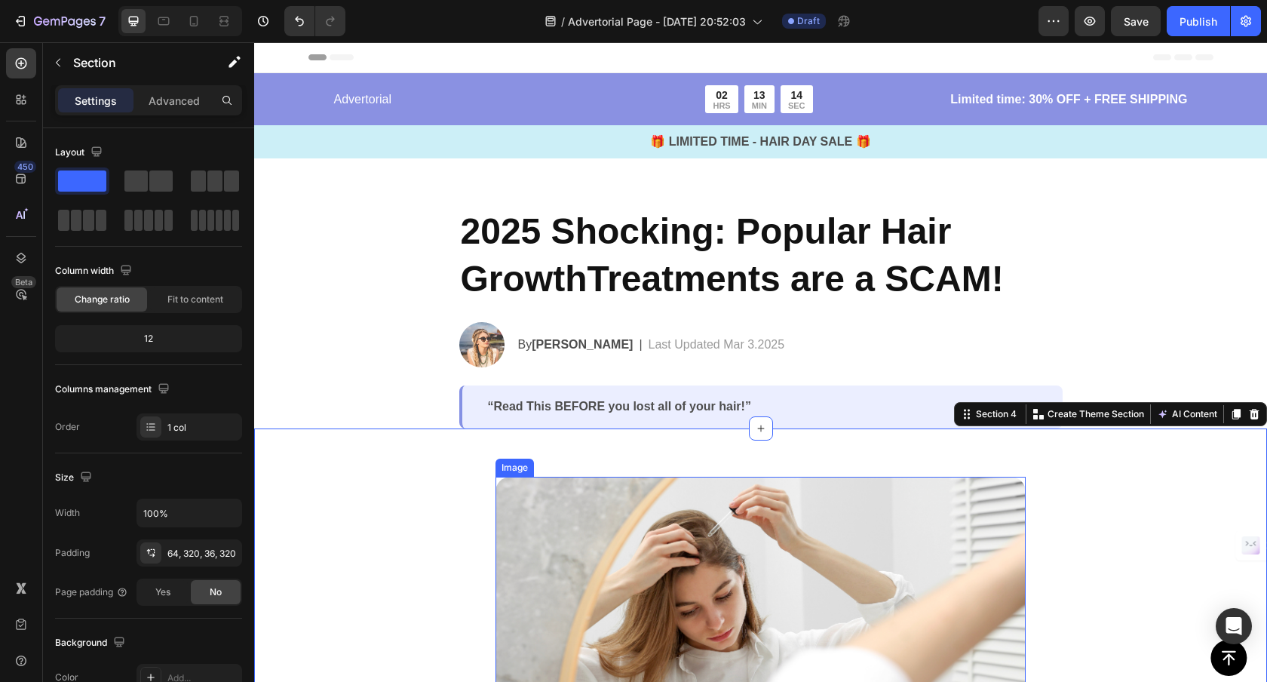
scroll to position [23, 0]
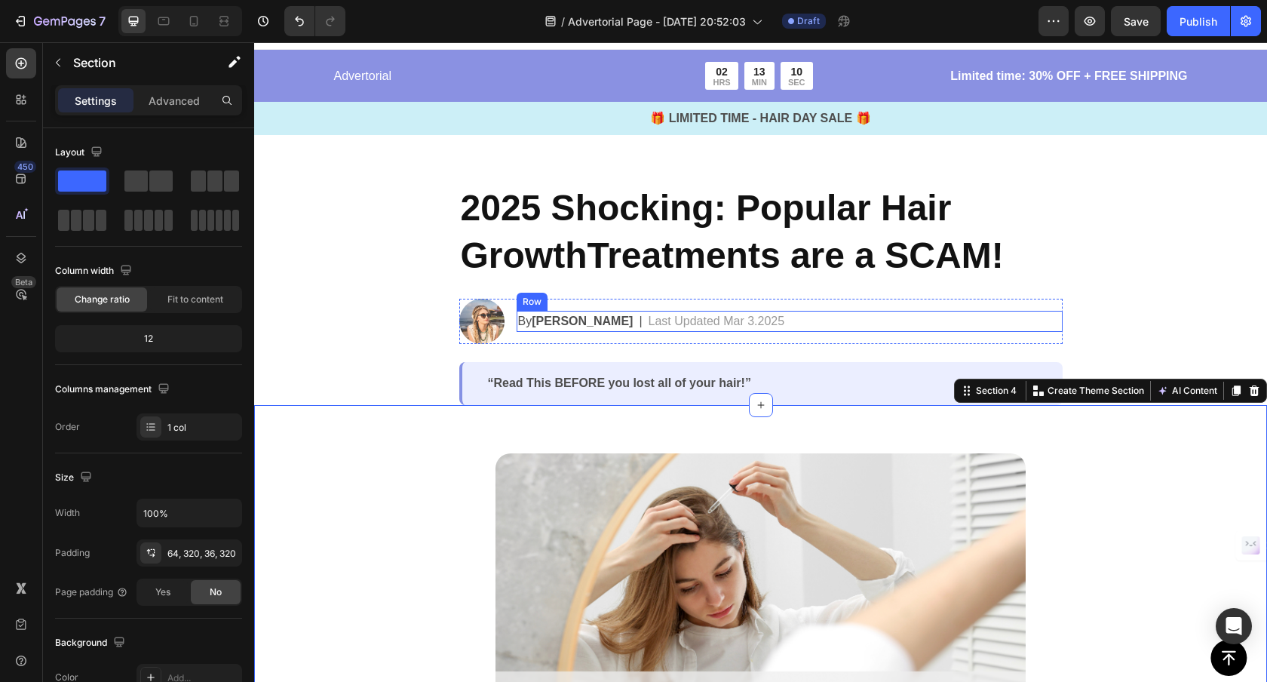
click at [750, 314] on div "By [PERSON_NAME] Text Block | Text Block Last Updated Mar 3.2025 Text Block Row" at bounding box center [790, 321] width 546 height 21
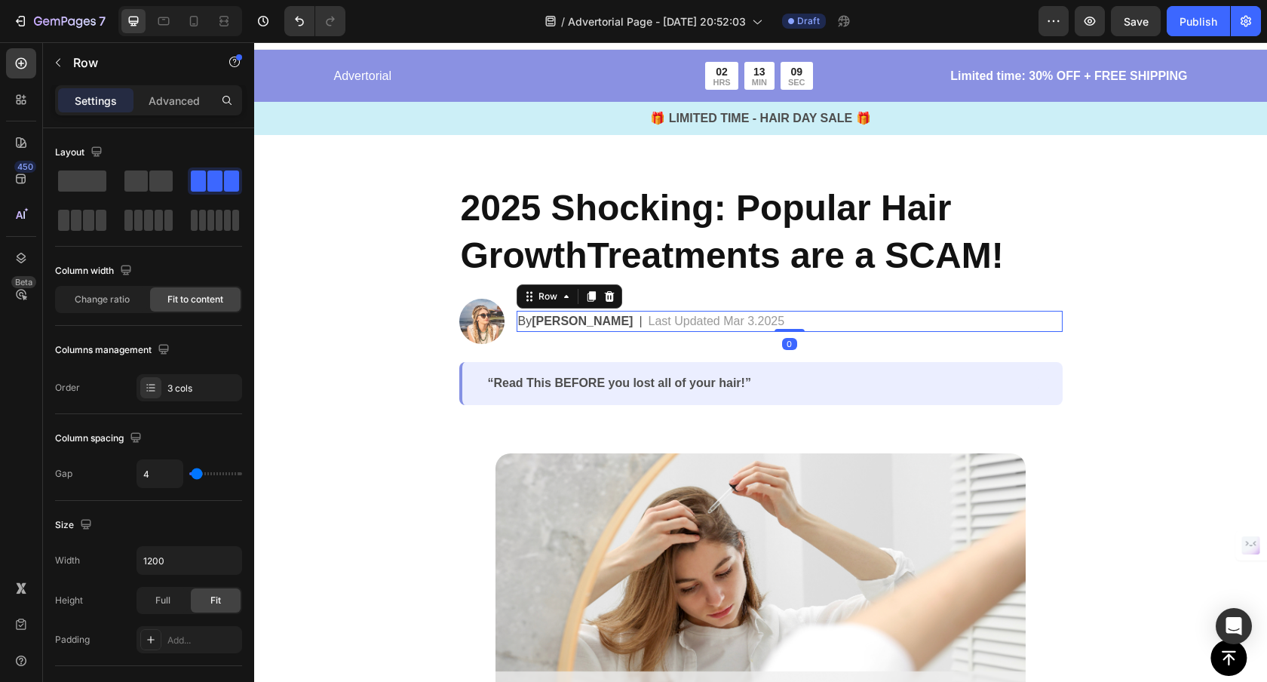
click at [751, 318] on div "By [PERSON_NAME] Text Block | Text Block Last Updated Mar 3.2025 Text Block Row…" at bounding box center [790, 321] width 546 height 21
click at [752, 320] on div "By [PERSON_NAME] Text Block | Text Block Last Updated Mar 3.2025 Text Block Row…" at bounding box center [790, 321] width 546 height 21
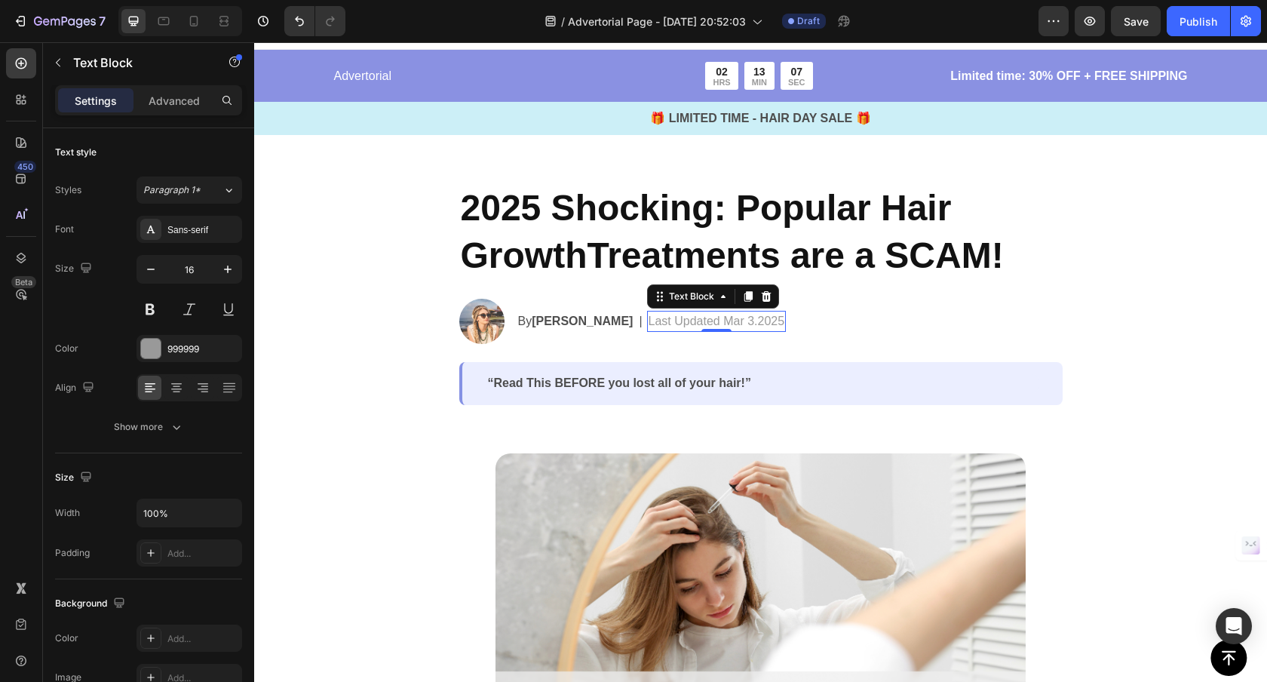
click at [692, 320] on p "Last Updated Mar 3.2025" at bounding box center [717, 321] width 136 height 18
click at [741, 320] on div "Last Updated Mar 3.2025" at bounding box center [717, 321] width 140 height 21
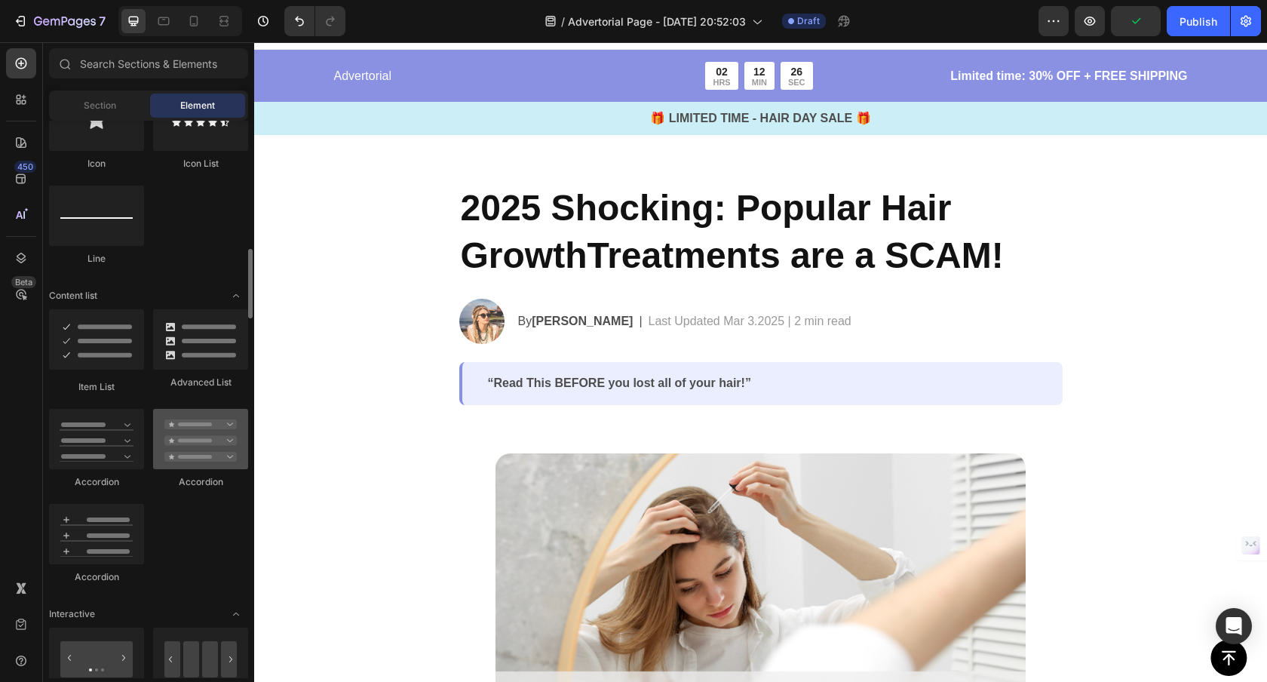
scroll to position [1164, 0]
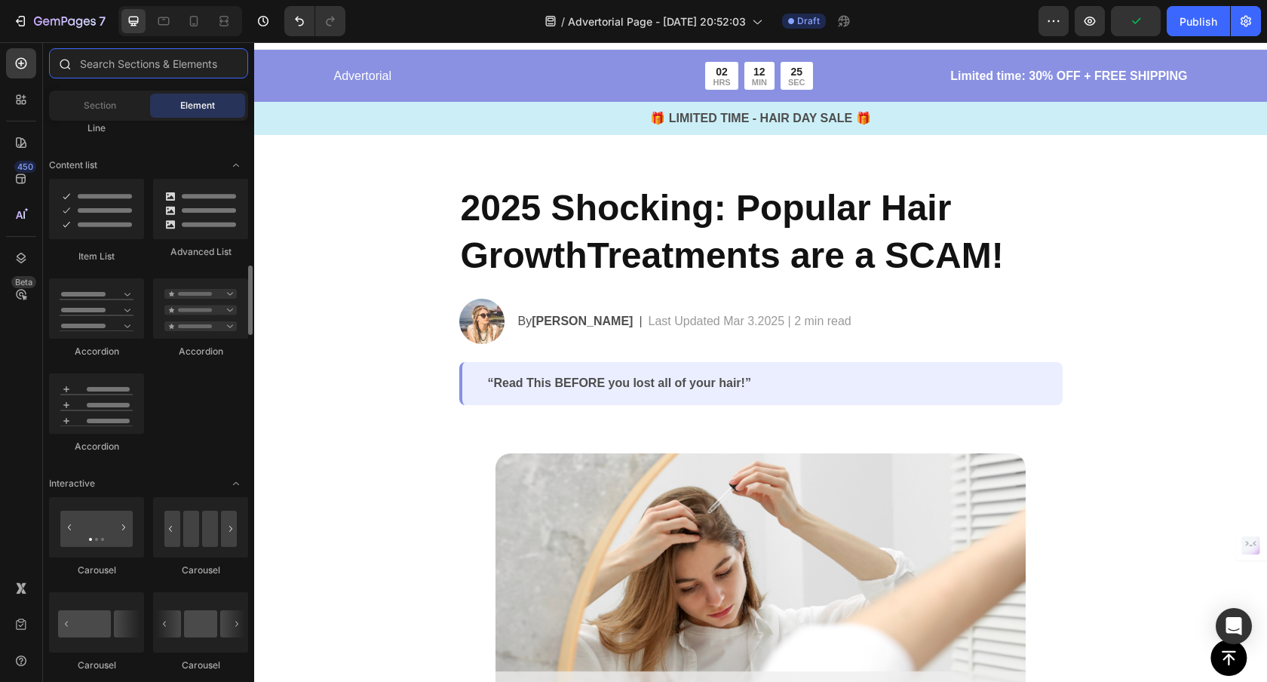
click at [126, 63] on input "text" at bounding box center [148, 63] width 199 height 30
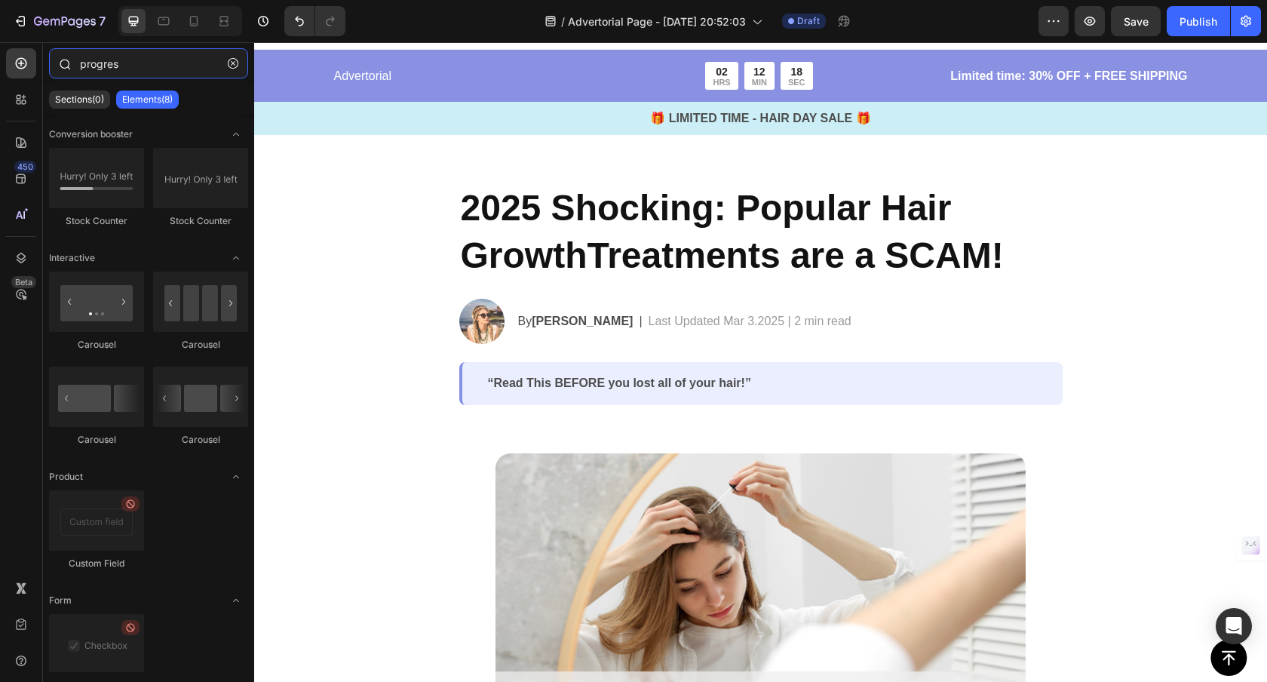
type input "progress"
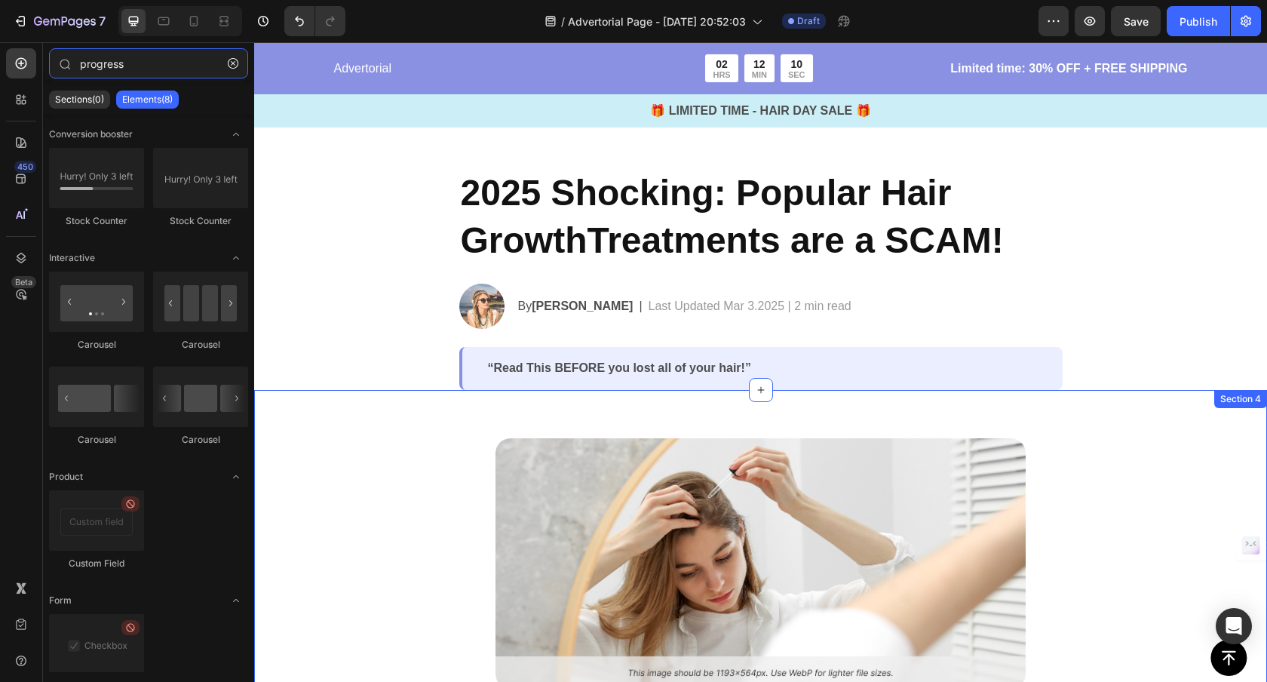
scroll to position [0, 0]
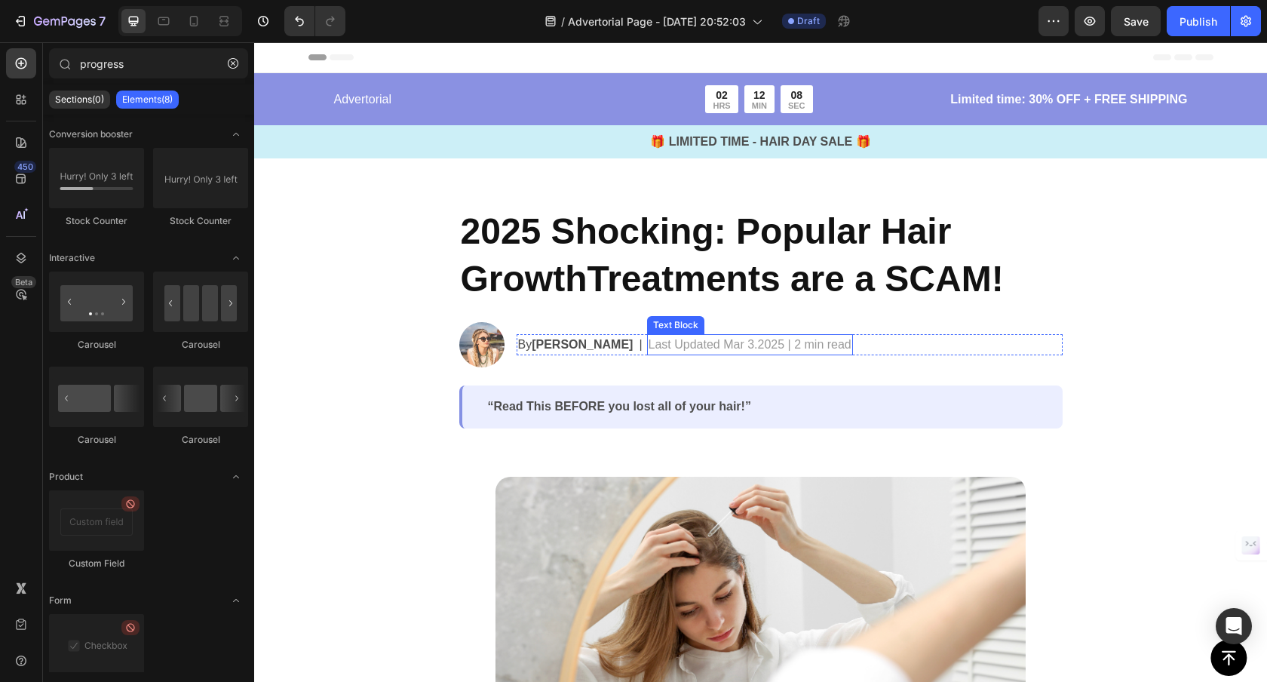
click at [716, 342] on p "Last Updated Mar 3.2025 | 2 min read" at bounding box center [750, 345] width 203 height 18
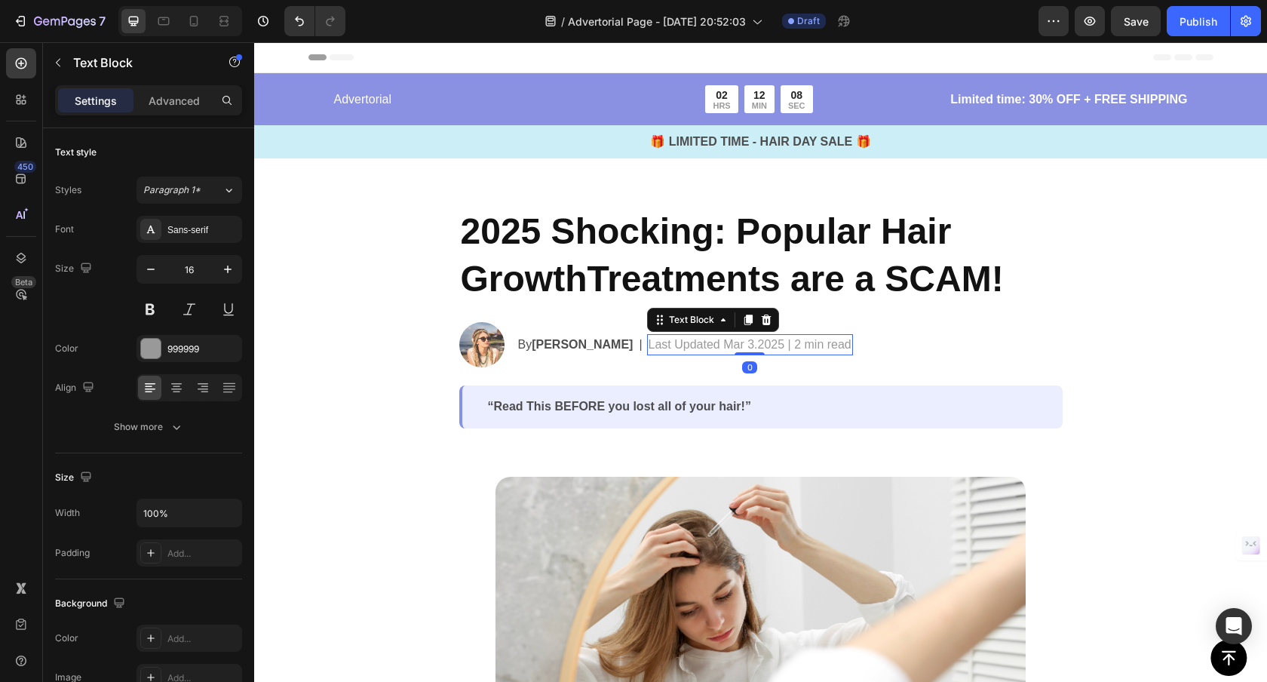
click at [716, 342] on p "Last Updated Mar 3.2025 | 2 min read" at bounding box center [750, 345] width 203 height 18
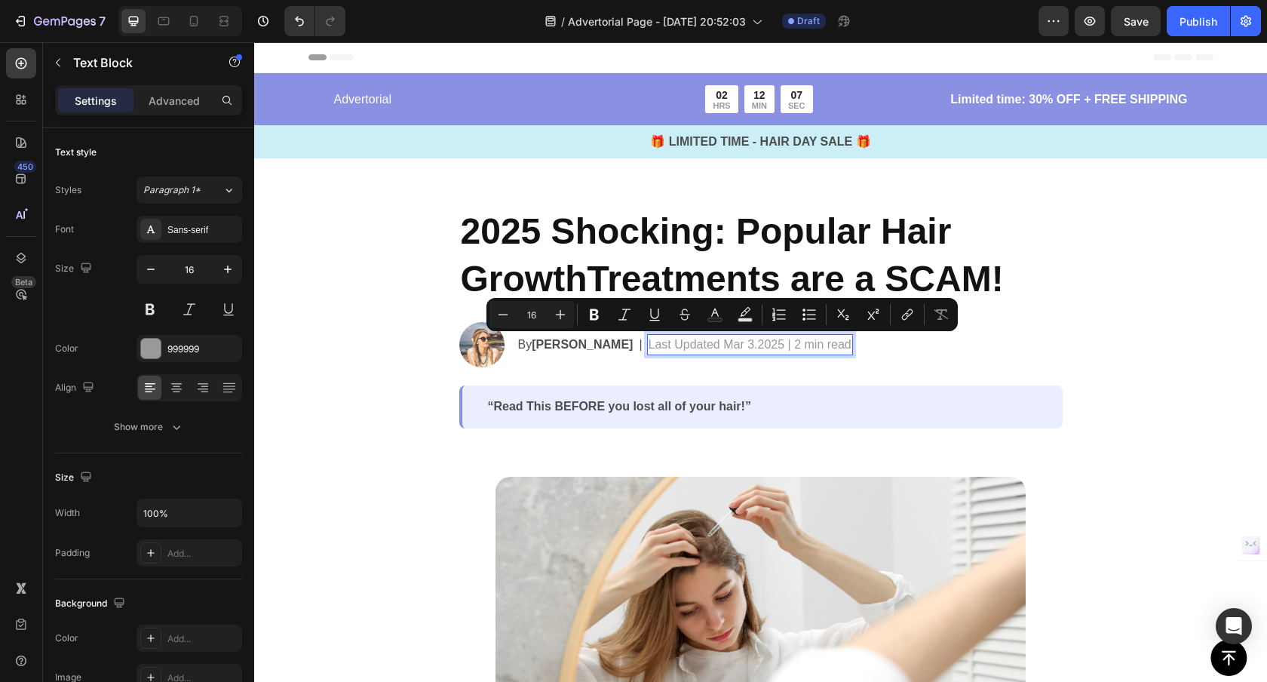
click at [696, 345] on p "Last Updated Mar 3.2025 | 2 min read" at bounding box center [750, 345] width 203 height 18
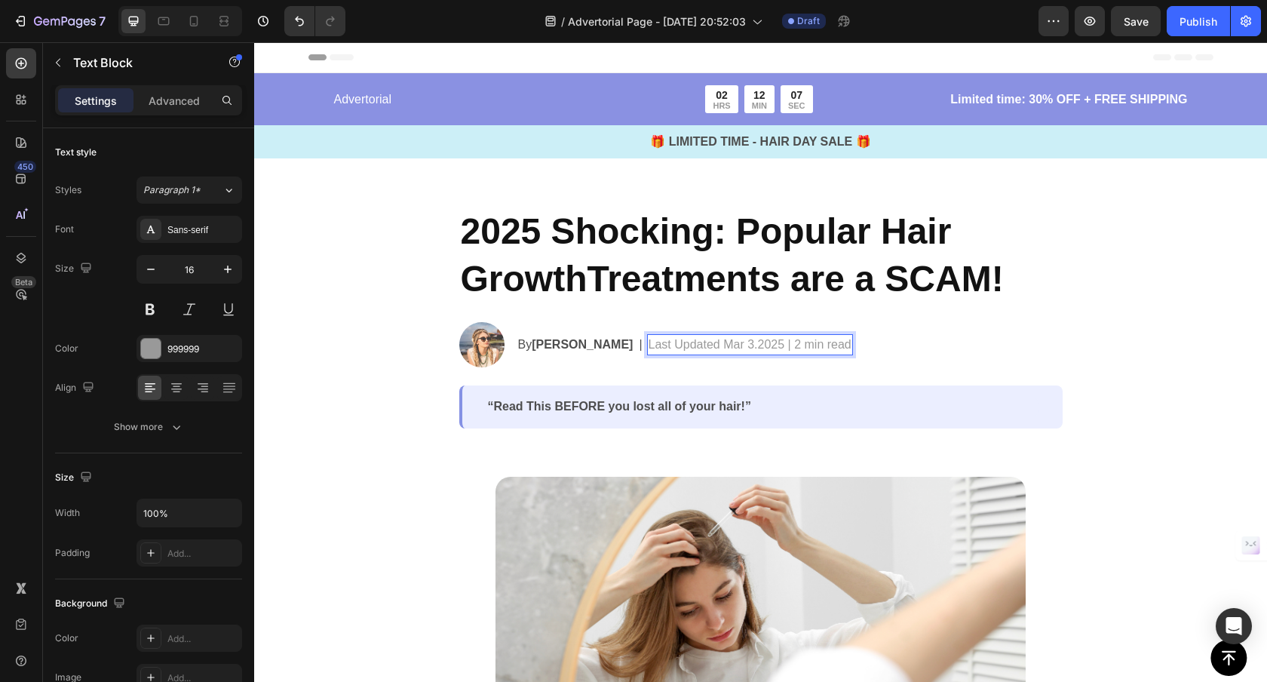
click at [699, 344] on p "Last Updated Mar 3.2025 | 2 min read" at bounding box center [750, 345] width 203 height 18
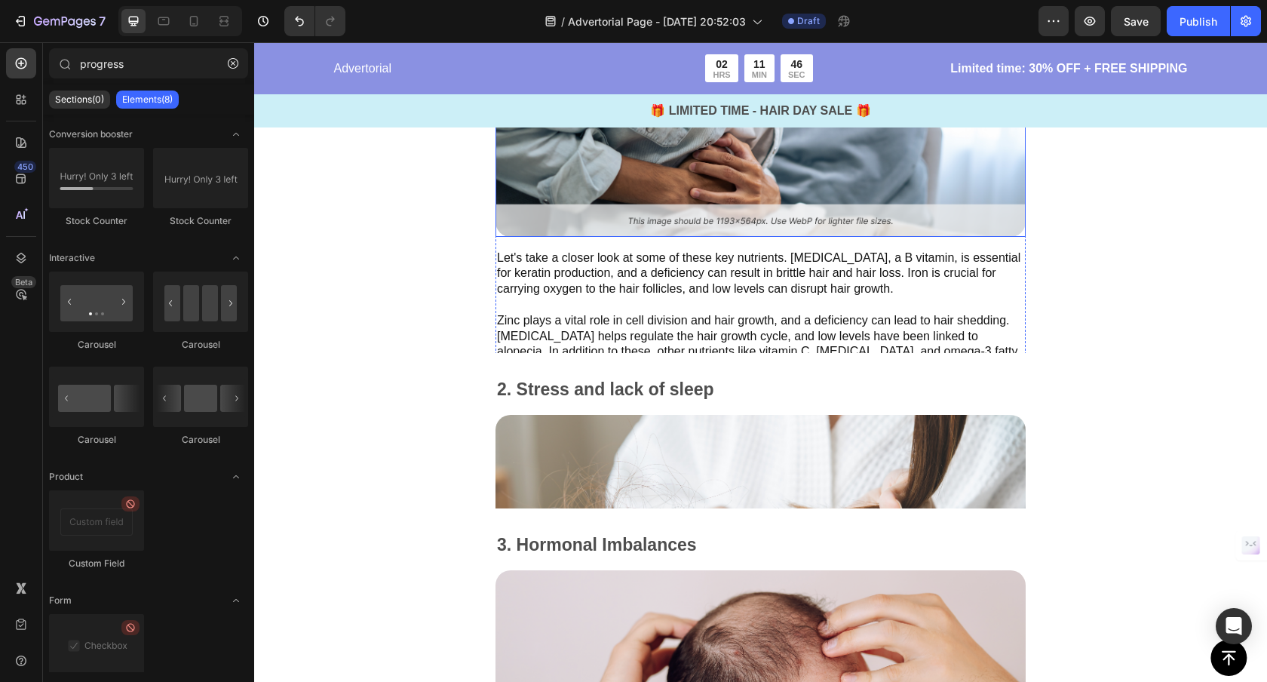
scroll to position [1529, 0]
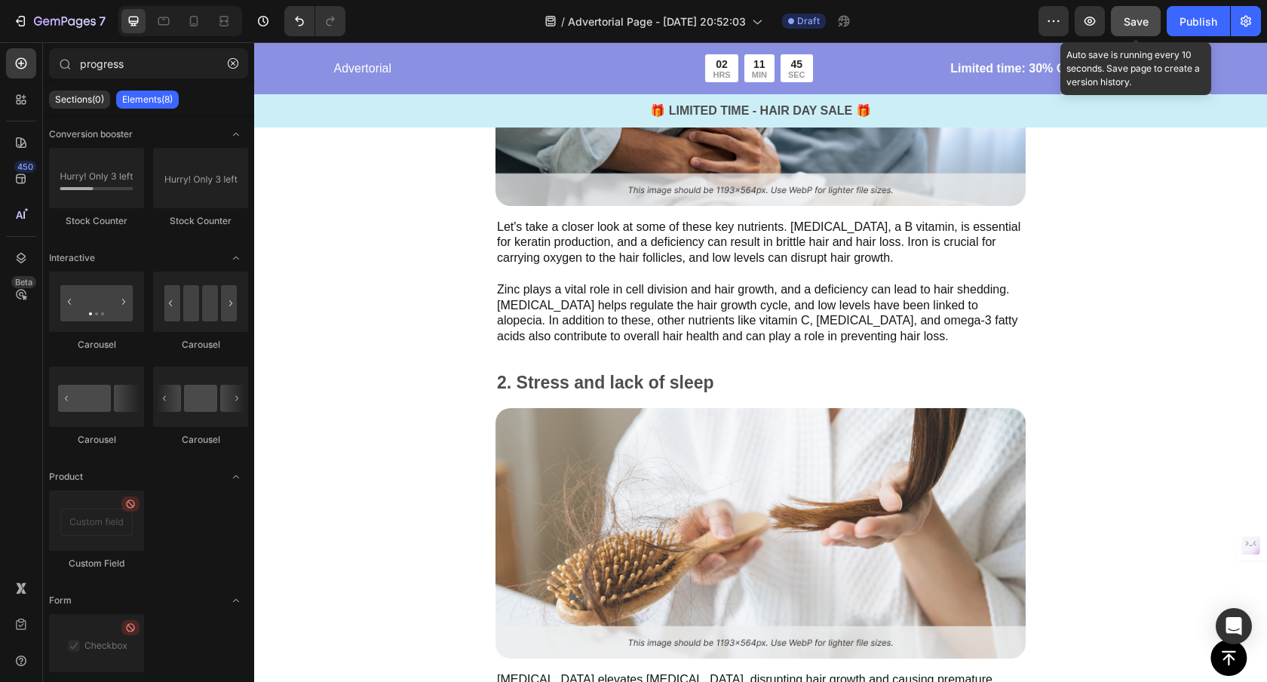
click at [1142, 20] on span "Save" at bounding box center [1136, 21] width 25 height 13
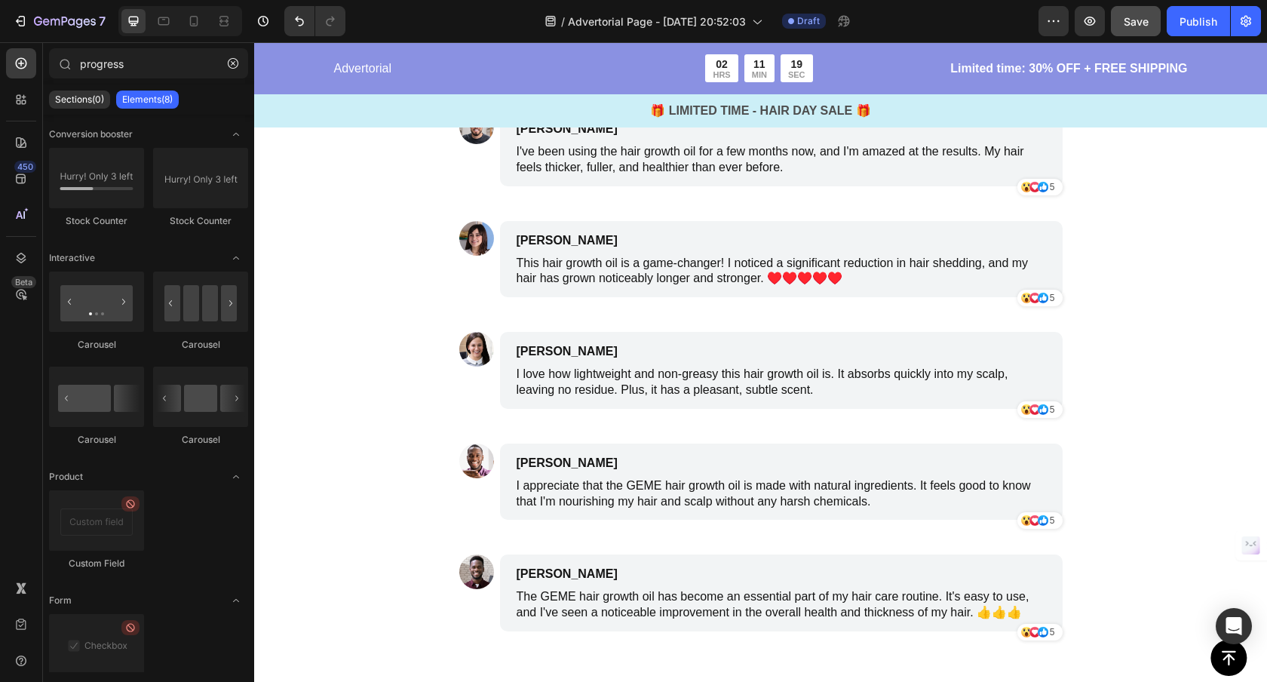
scroll to position [5032, 0]
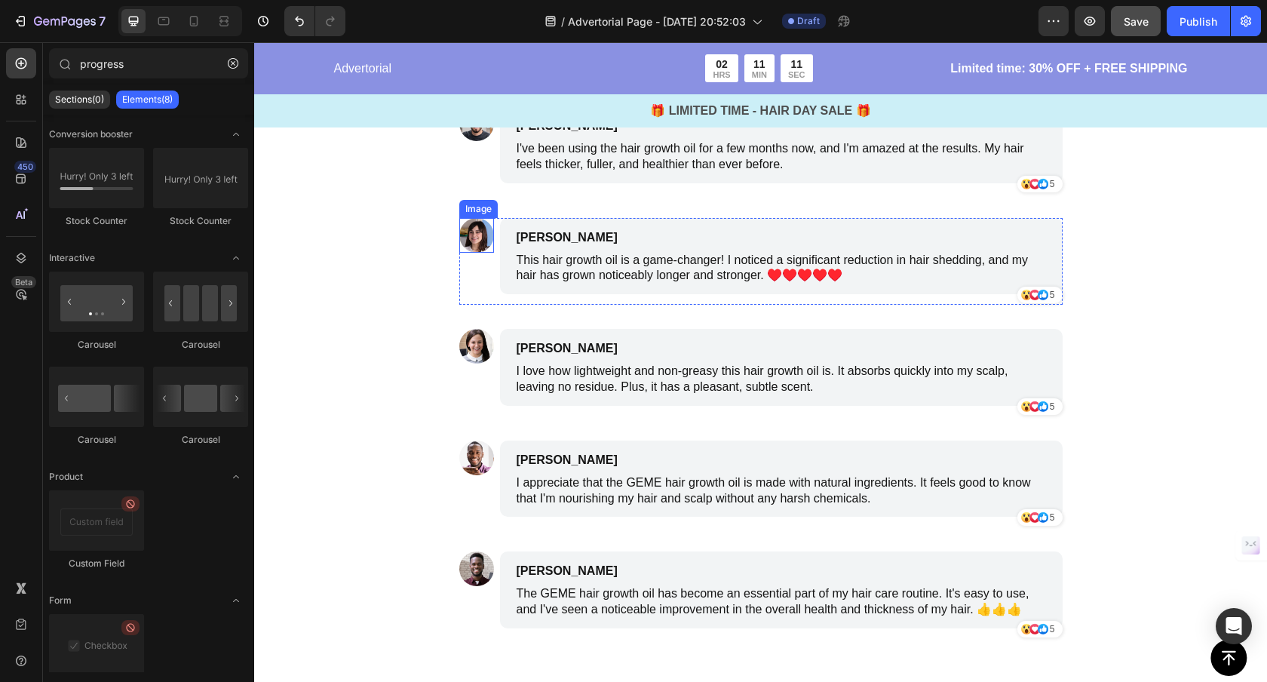
click at [469, 238] on img at bounding box center [476, 235] width 35 height 35
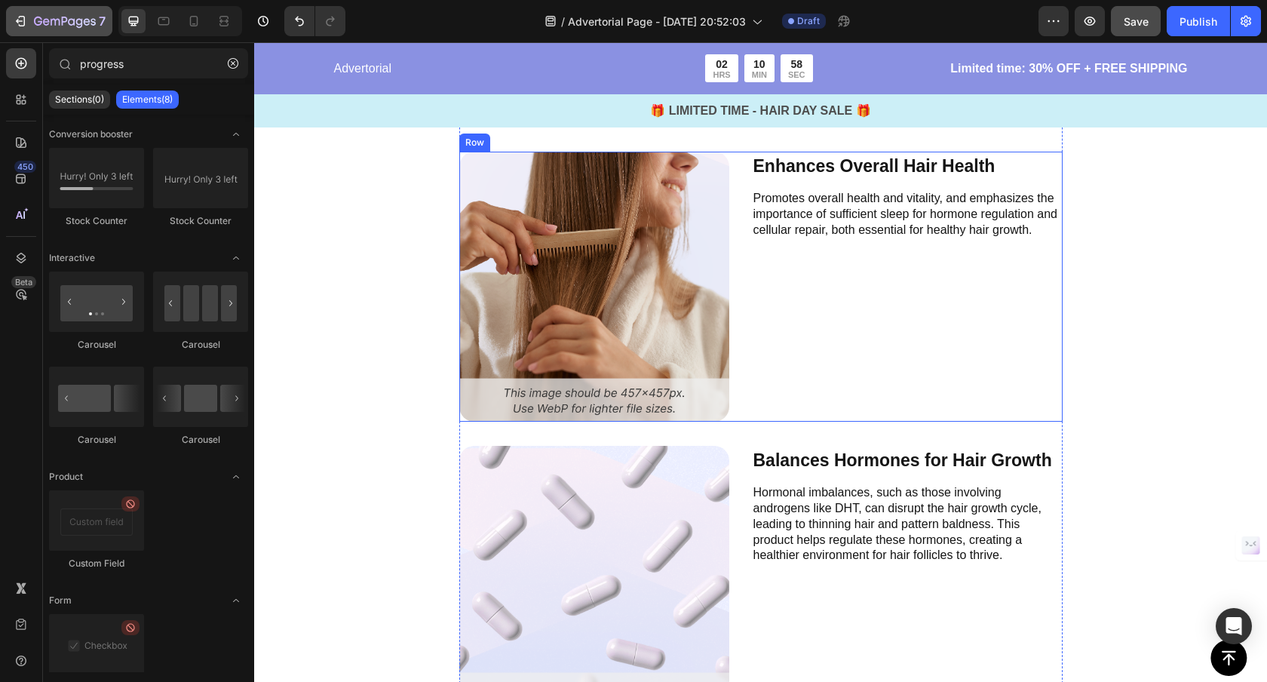
scroll to position [3691, 0]
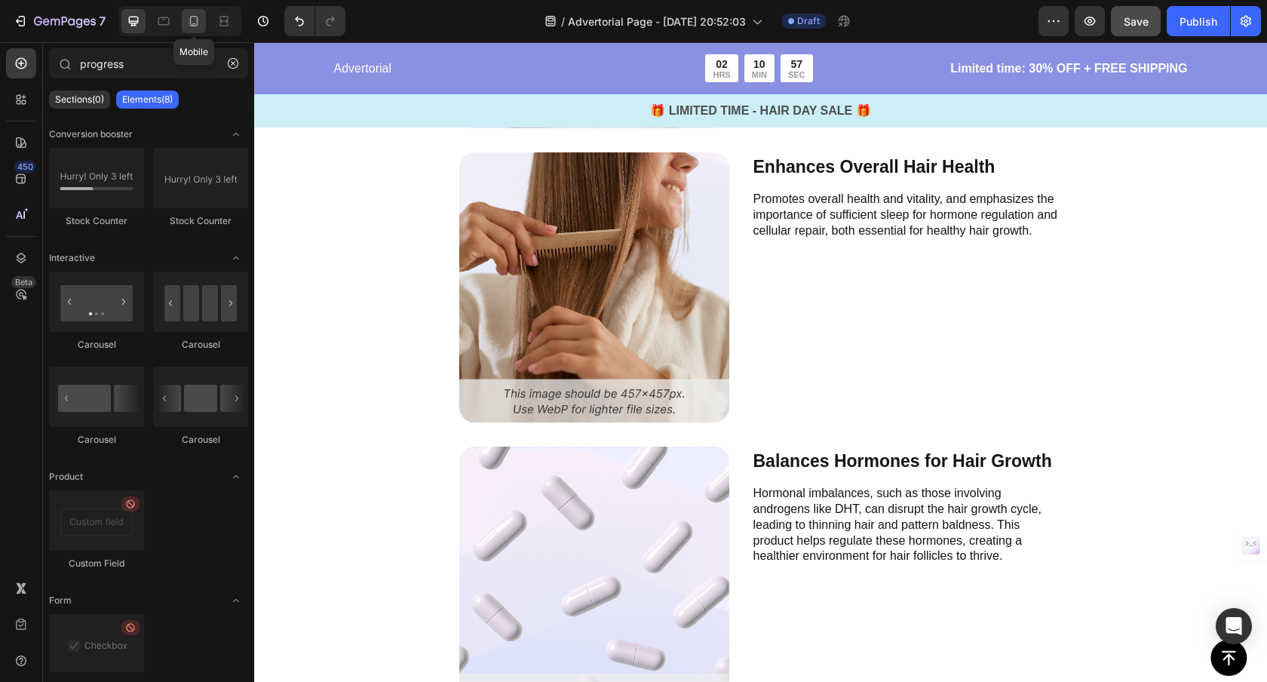
click at [182, 17] on div at bounding box center [194, 21] width 24 height 24
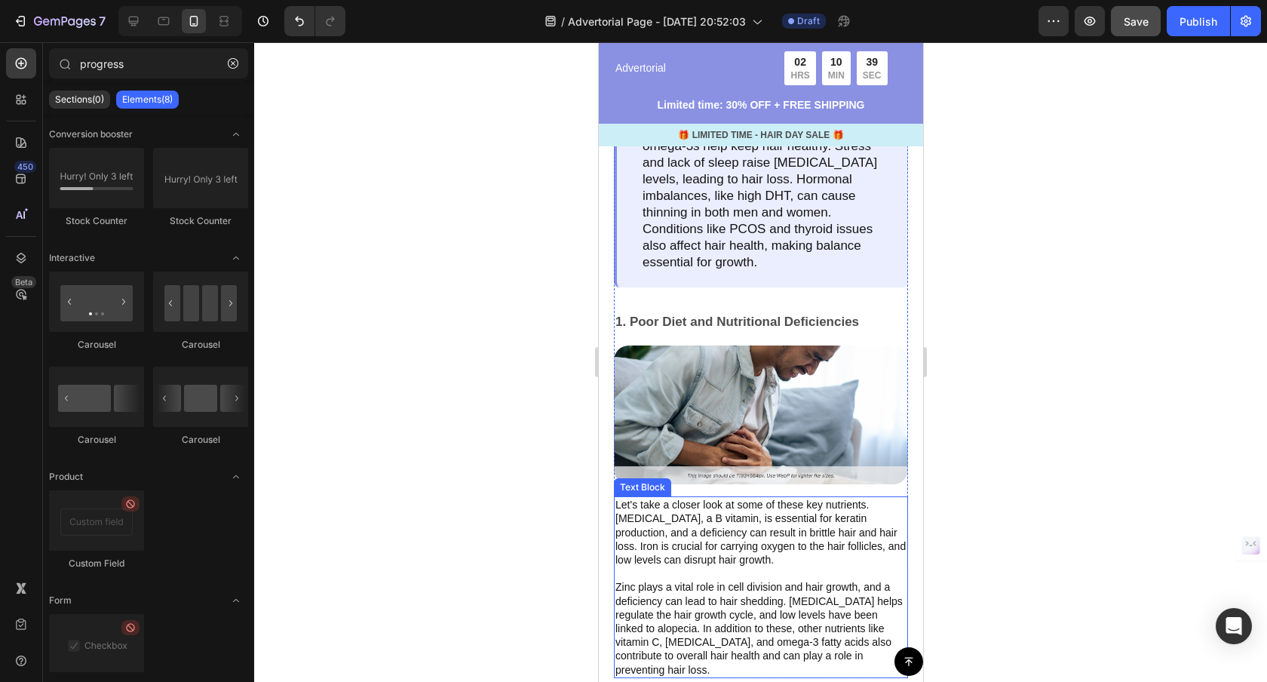
scroll to position [1051, 0]
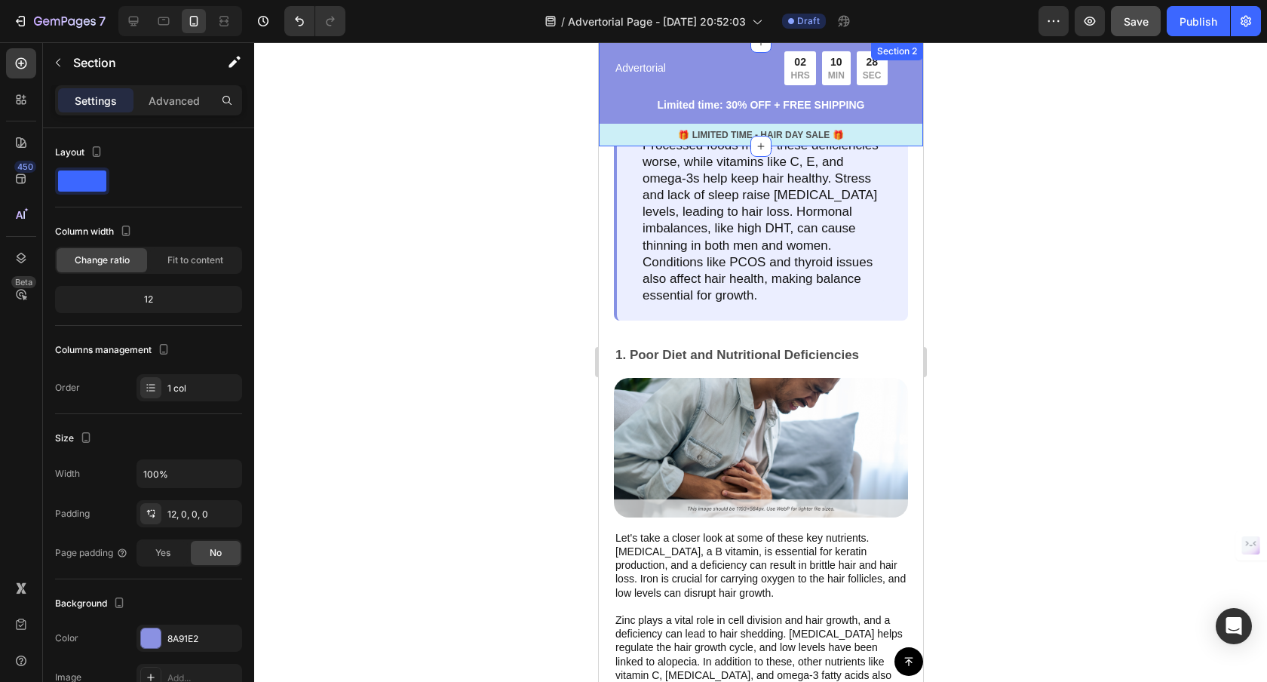
click at [598, 117] on div "Advertorial Text Block 02 HRS 10 MIN 28 SEC Countdown Timer Row Limited time: 3…" at bounding box center [760, 98] width 324 height 95
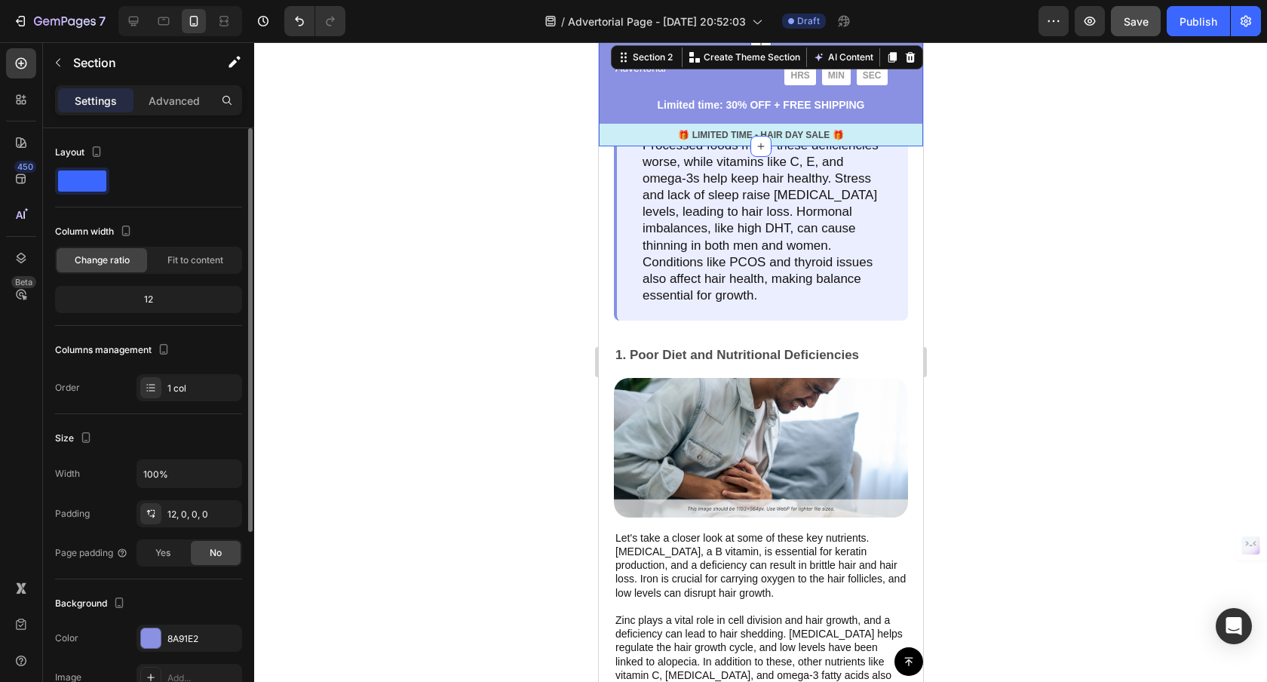
scroll to position [284, 0]
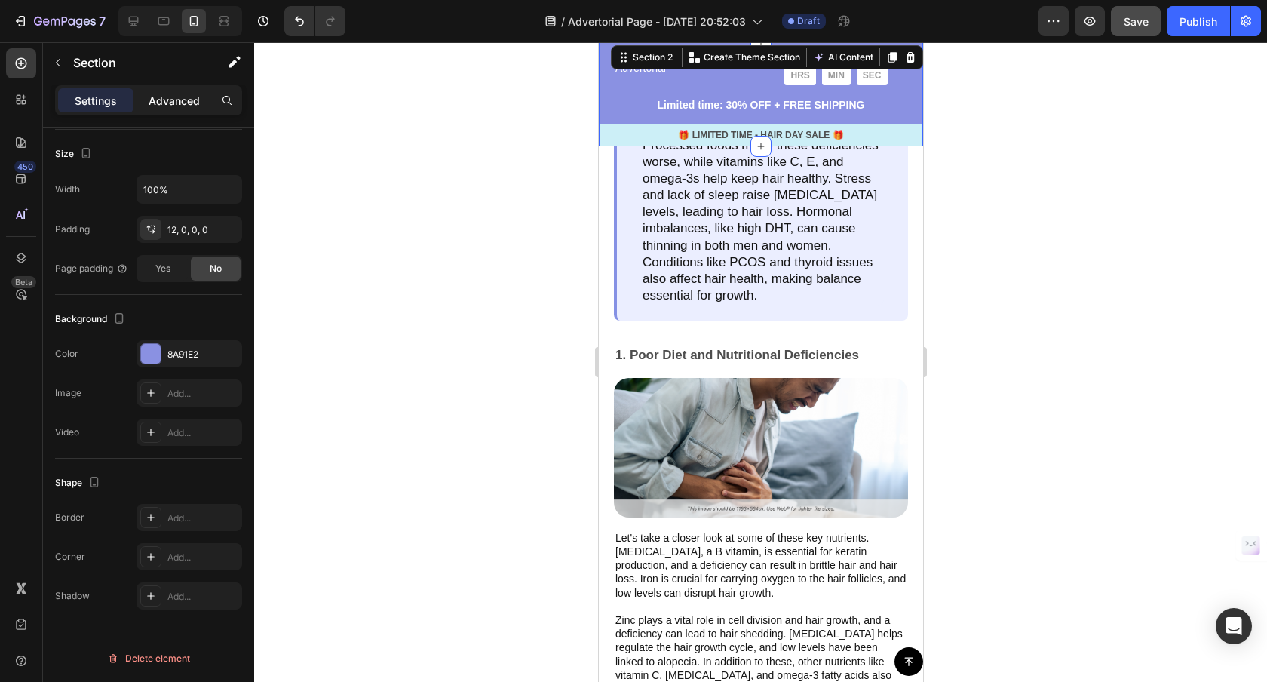
click at [164, 97] on p "Advanced" at bounding box center [174, 101] width 51 height 16
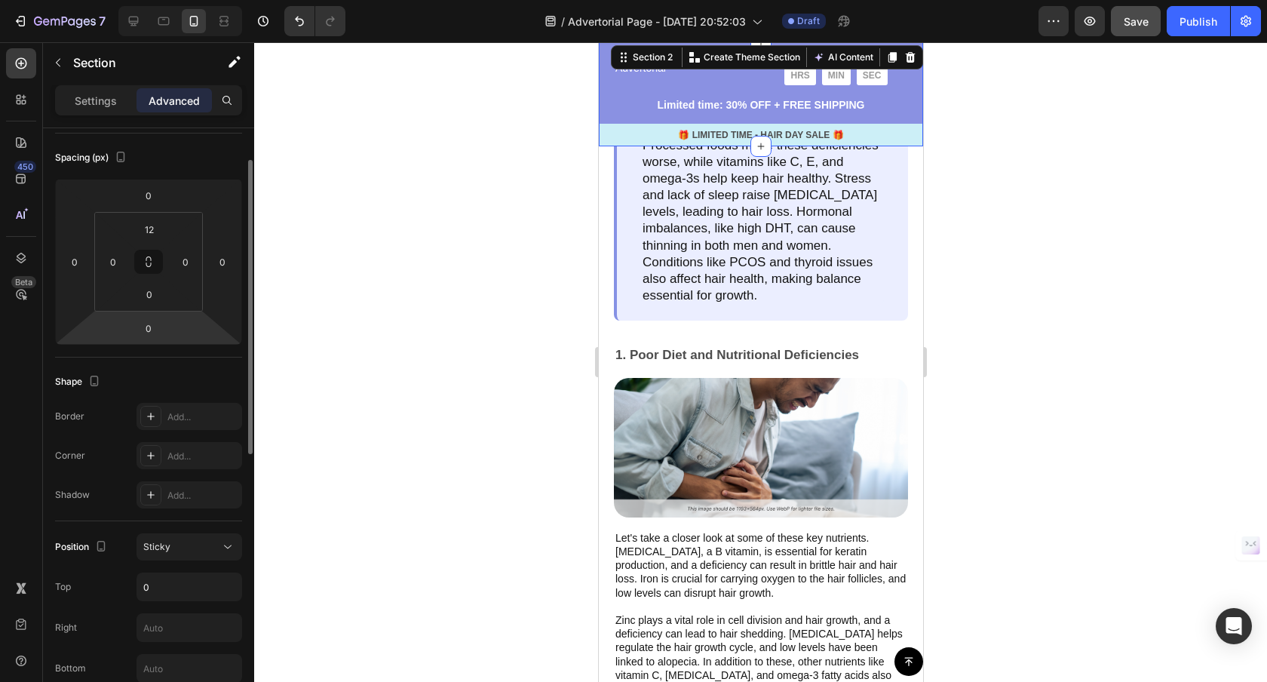
scroll to position [0, 0]
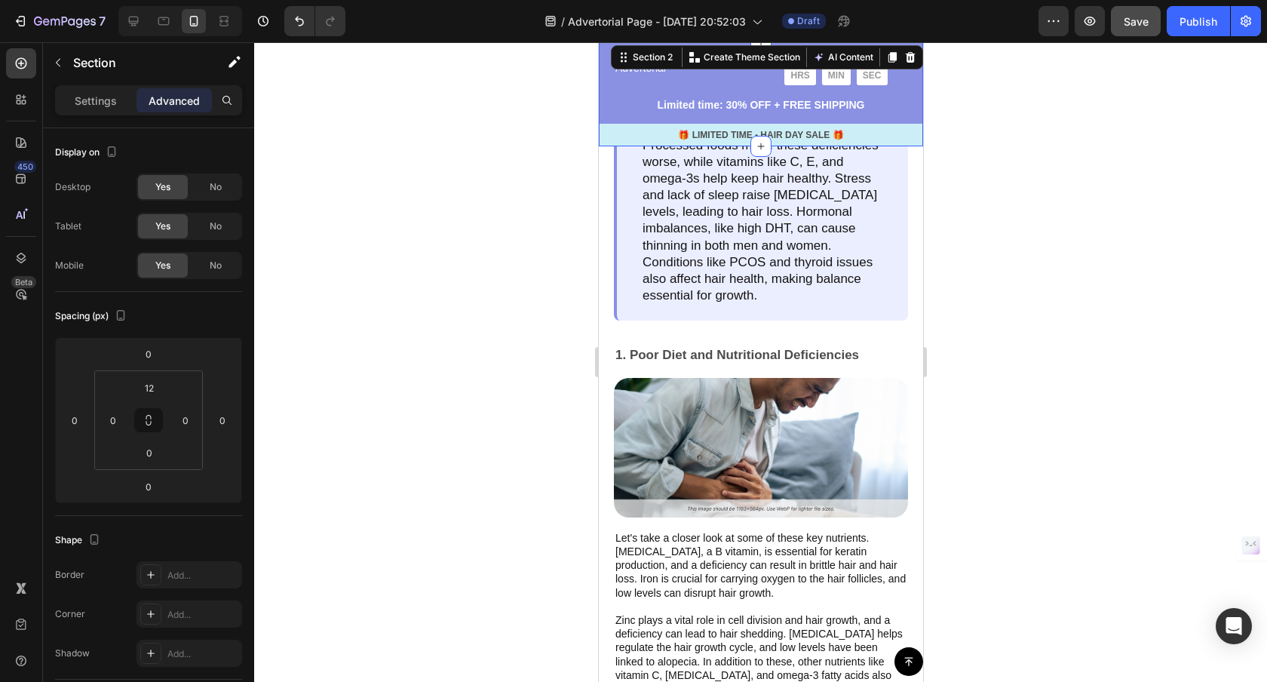
click at [550, 264] on div at bounding box center [760, 361] width 1013 height 639
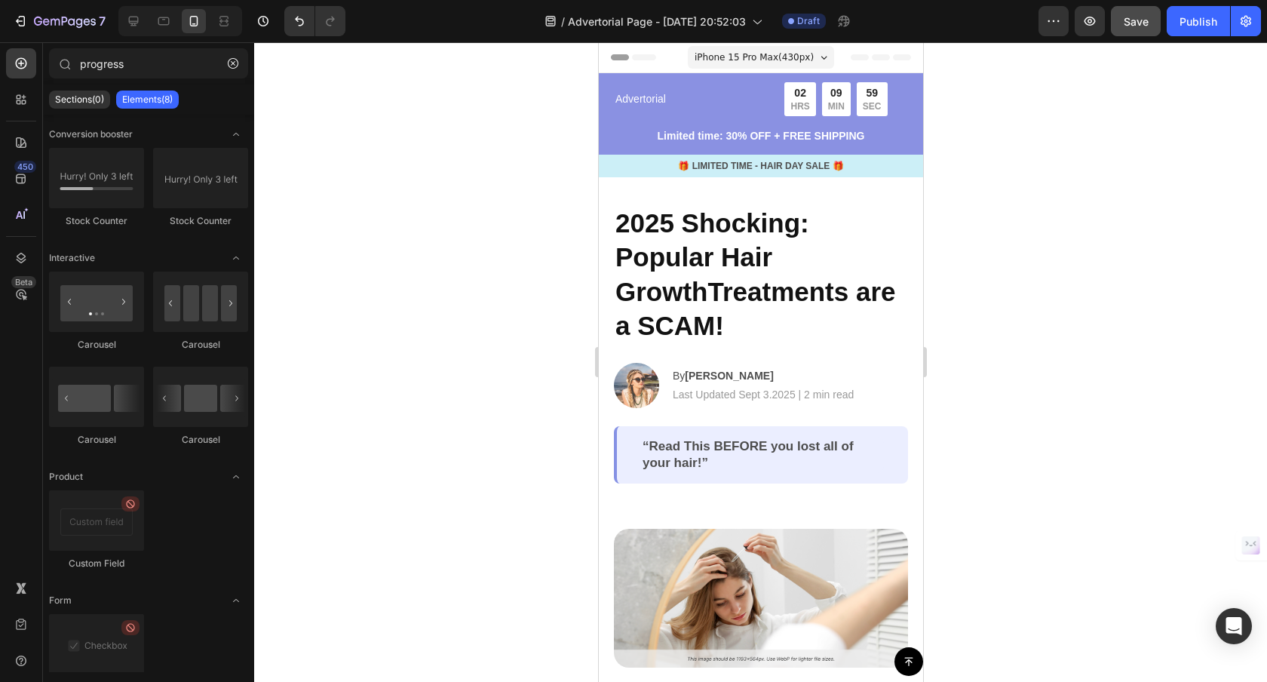
click at [1096, 235] on div at bounding box center [760, 361] width 1013 height 639
click at [1241, 18] on icon "button" at bounding box center [1246, 21] width 11 height 11
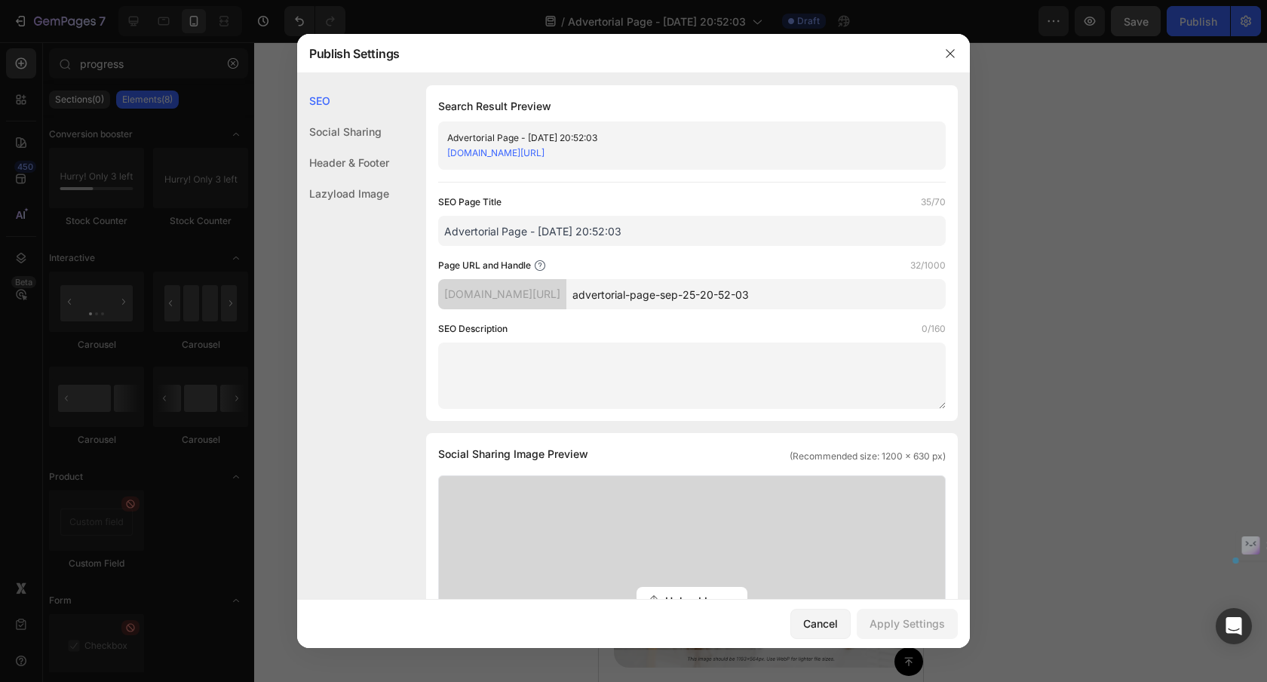
drag, startPoint x: 835, startPoint y: 296, endPoint x: 714, endPoint y: 296, distance: 120.7
click at [714, 296] on input "advertorial-page-sep-25-20-52-03" at bounding box center [755, 294] width 379 height 30
click at [629, 296] on input "advertorial" at bounding box center [755, 294] width 379 height 30
type input "time-saving-advertorial"
click at [718, 265] on div "Page URL and Handle 23/1000" at bounding box center [692, 265] width 508 height 15
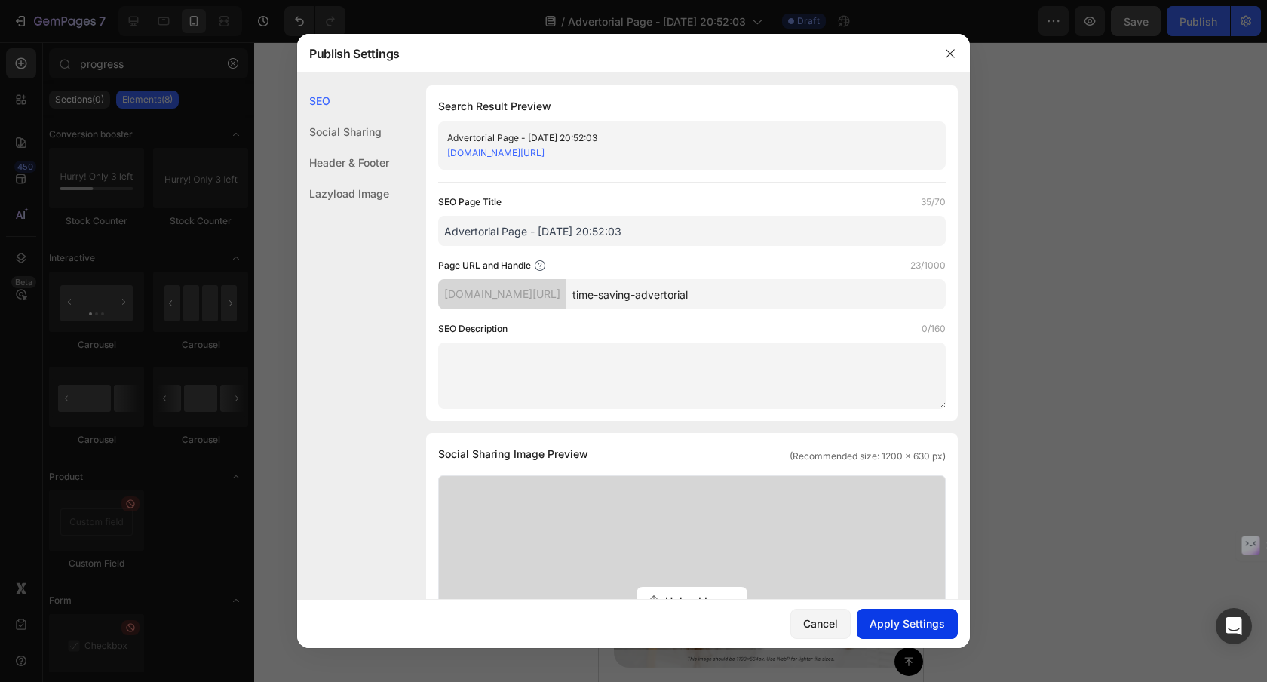
click at [926, 629] on div "Apply Settings" at bounding box center [906, 623] width 75 height 16
click at [946, 54] on icon "button" at bounding box center [950, 54] width 12 height 12
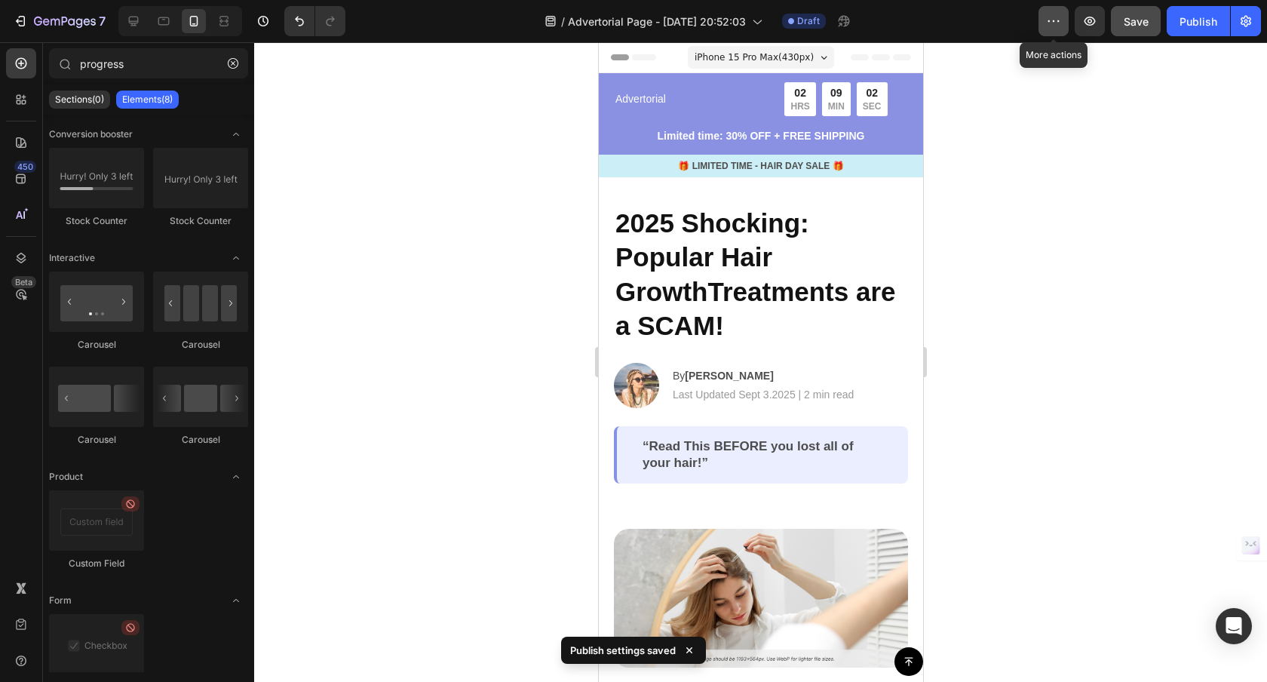
click at [1041, 29] on button "button" at bounding box center [1053, 21] width 30 height 30
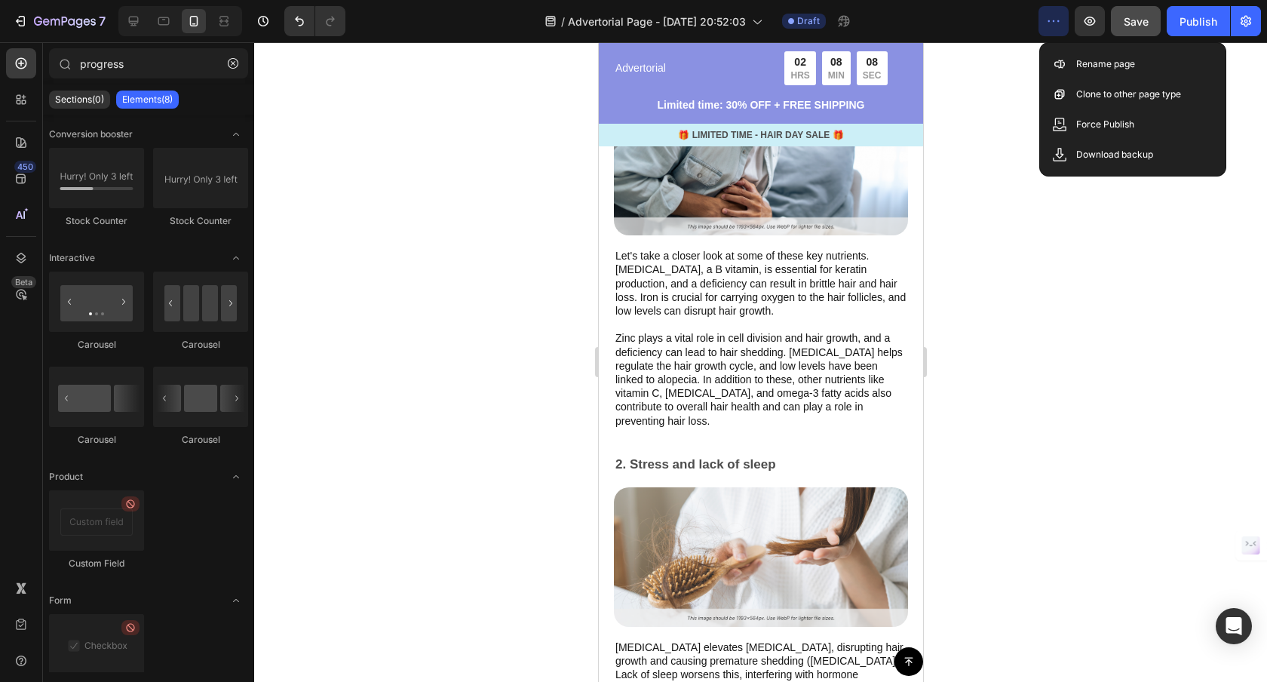
scroll to position [1546, 0]
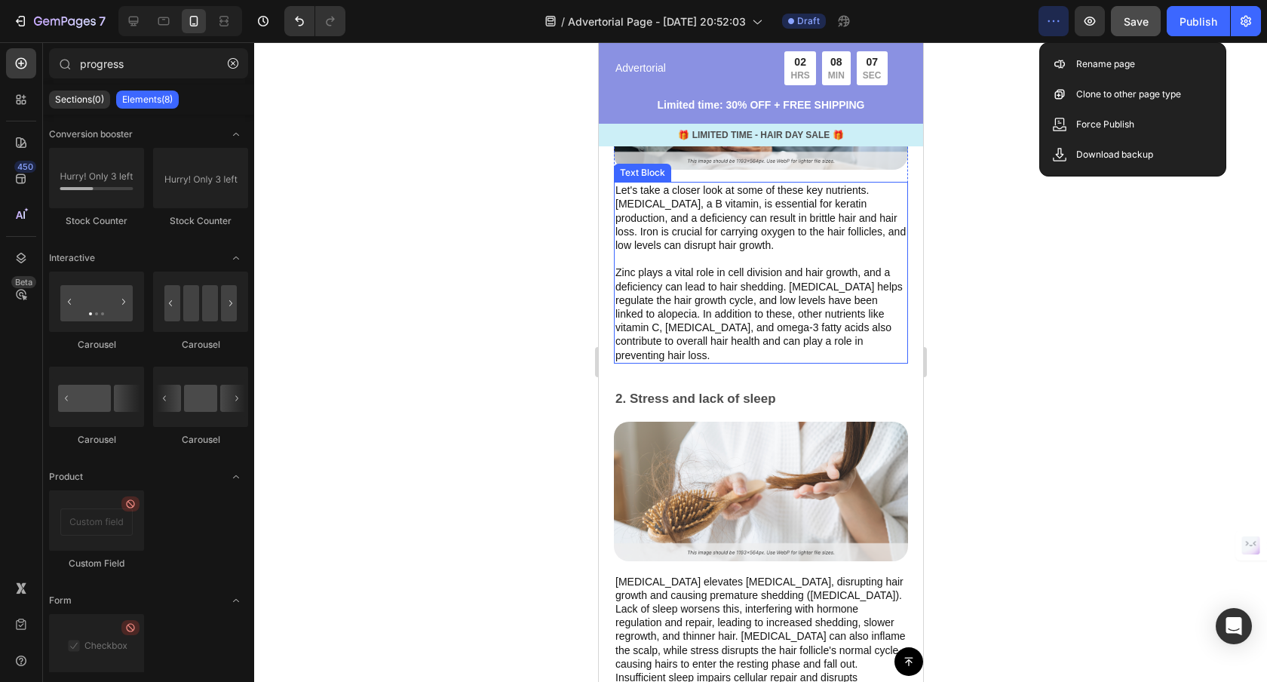
click at [741, 284] on p "Let's take a closer look at some of these key nutrients. [MEDICAL_DATA], a B vi…" at bounding box center [760, 272] width 291 height 179
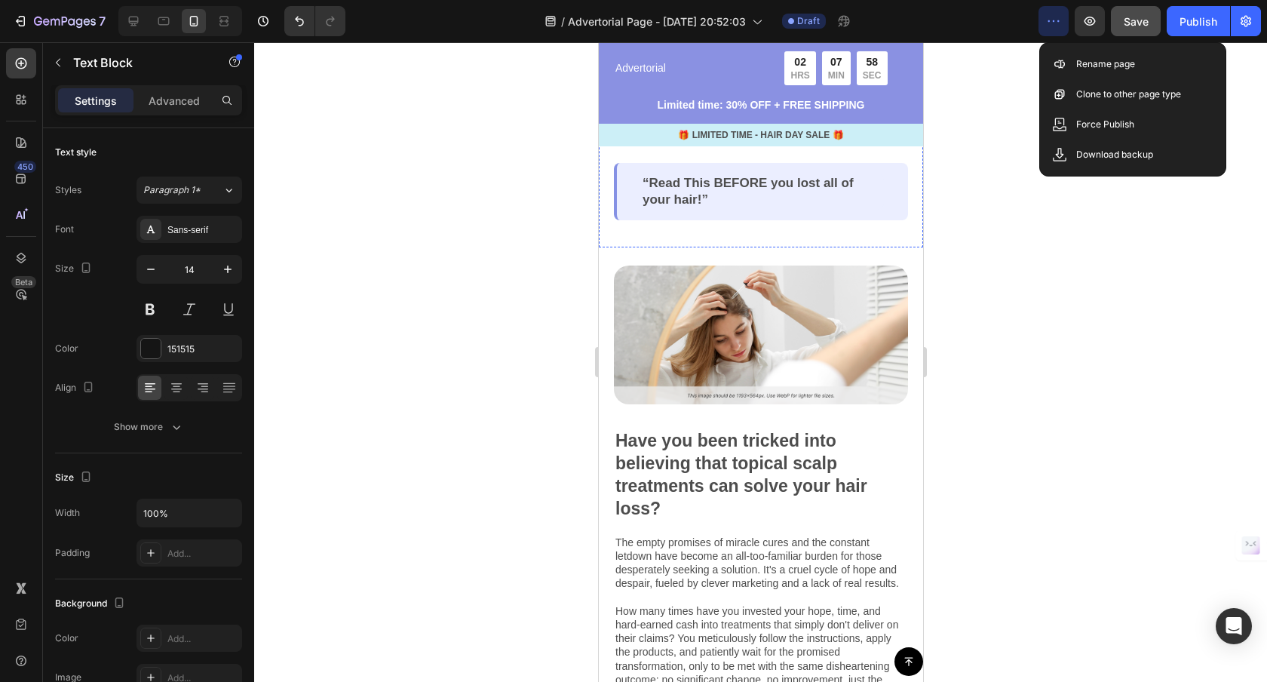
scroll to position [0, 0]
